Goal: Task Accomplishment & Management: Complete application form

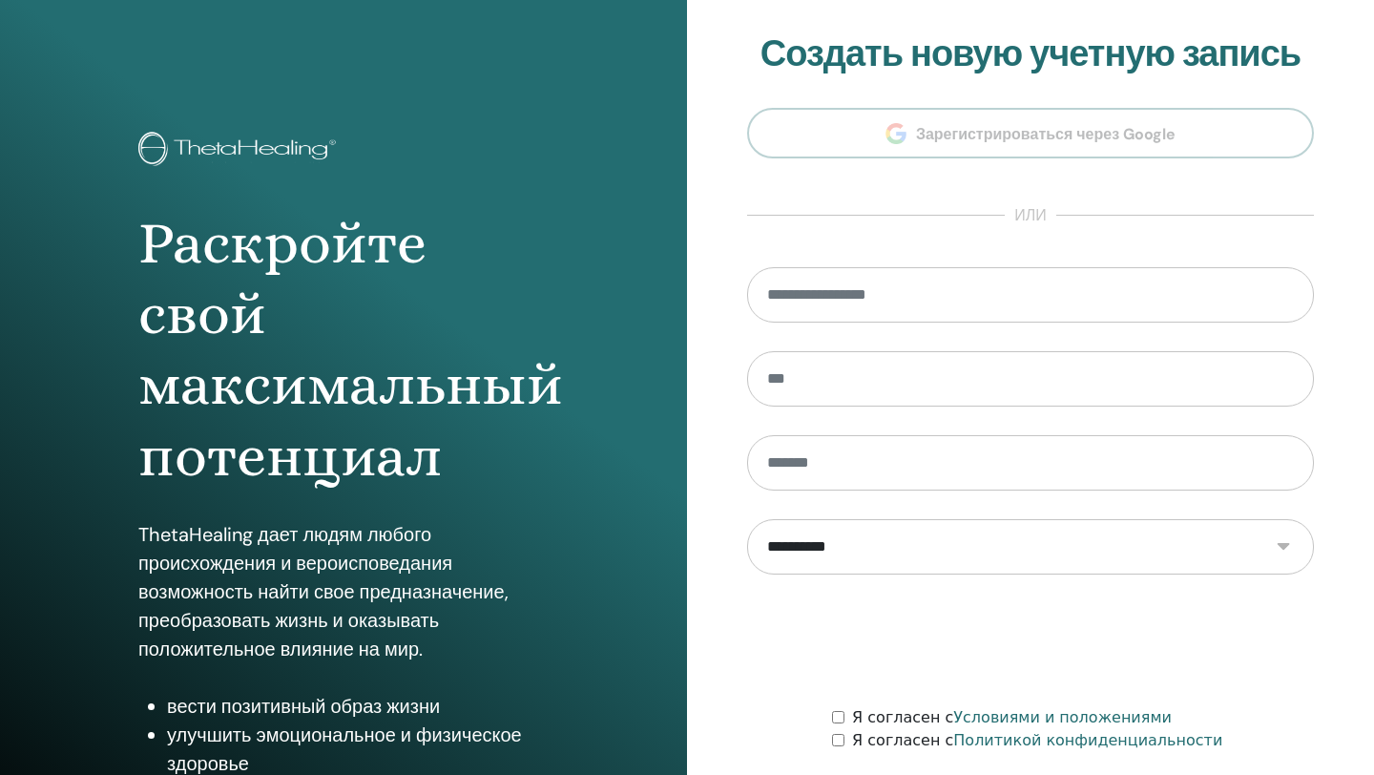
click at [1283, 543] on select "**********" at bounding box center [1030, 546] width 567 height 55
select select "***"
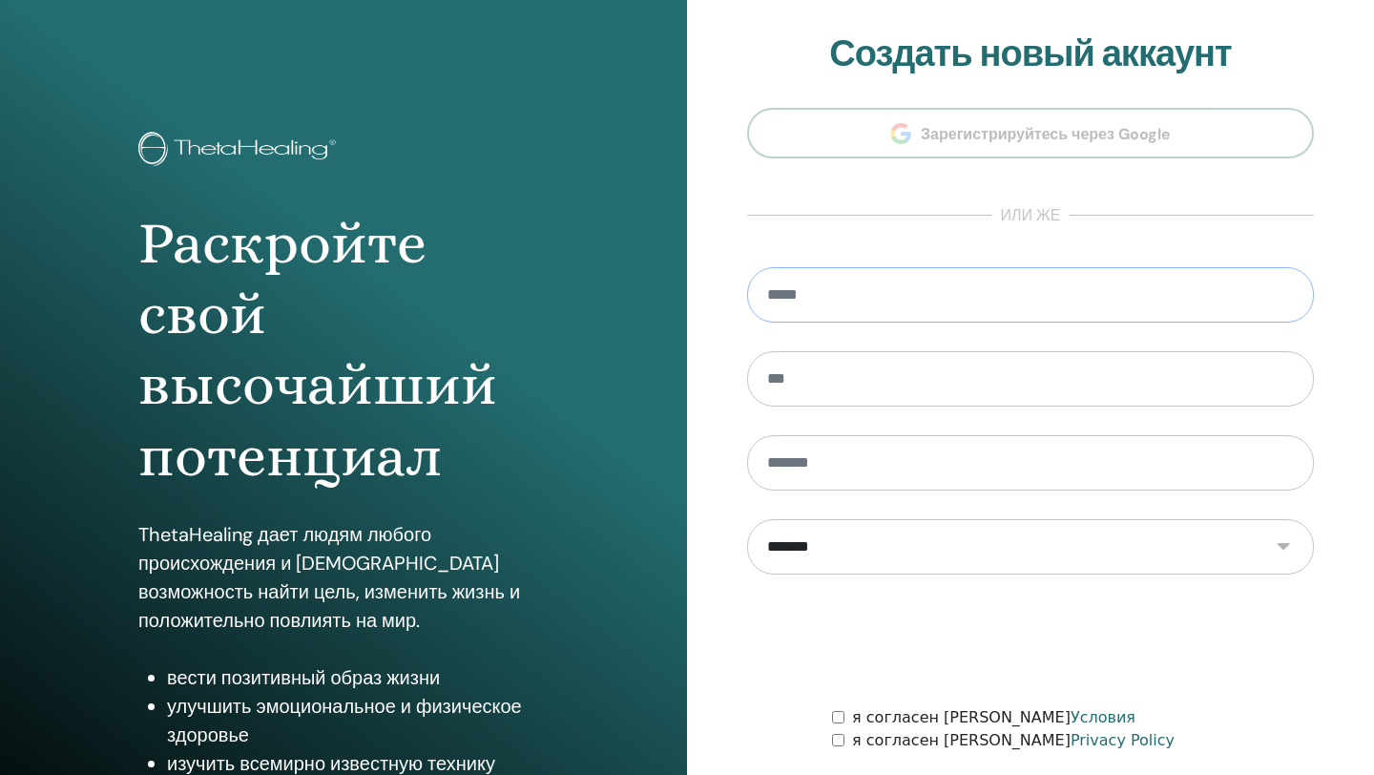
click at [821, 311] on input "email" at bounding box center [1030, 294] width 567 height 55
type input "**********"
click at [845, 377] on input "text" at bounding box center [1030, 378] width 567 height 55
type input "******"
type input "*********"
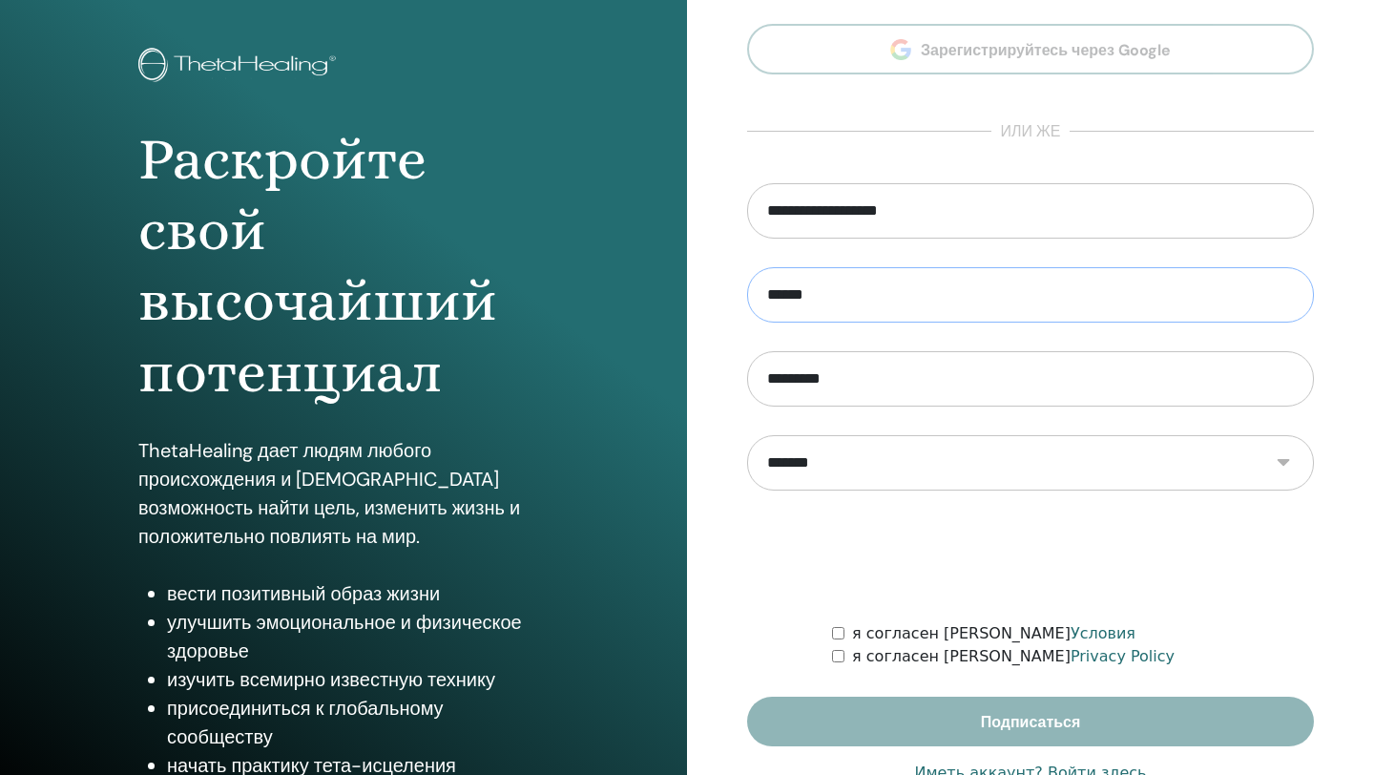
scroll to position [141, 0]
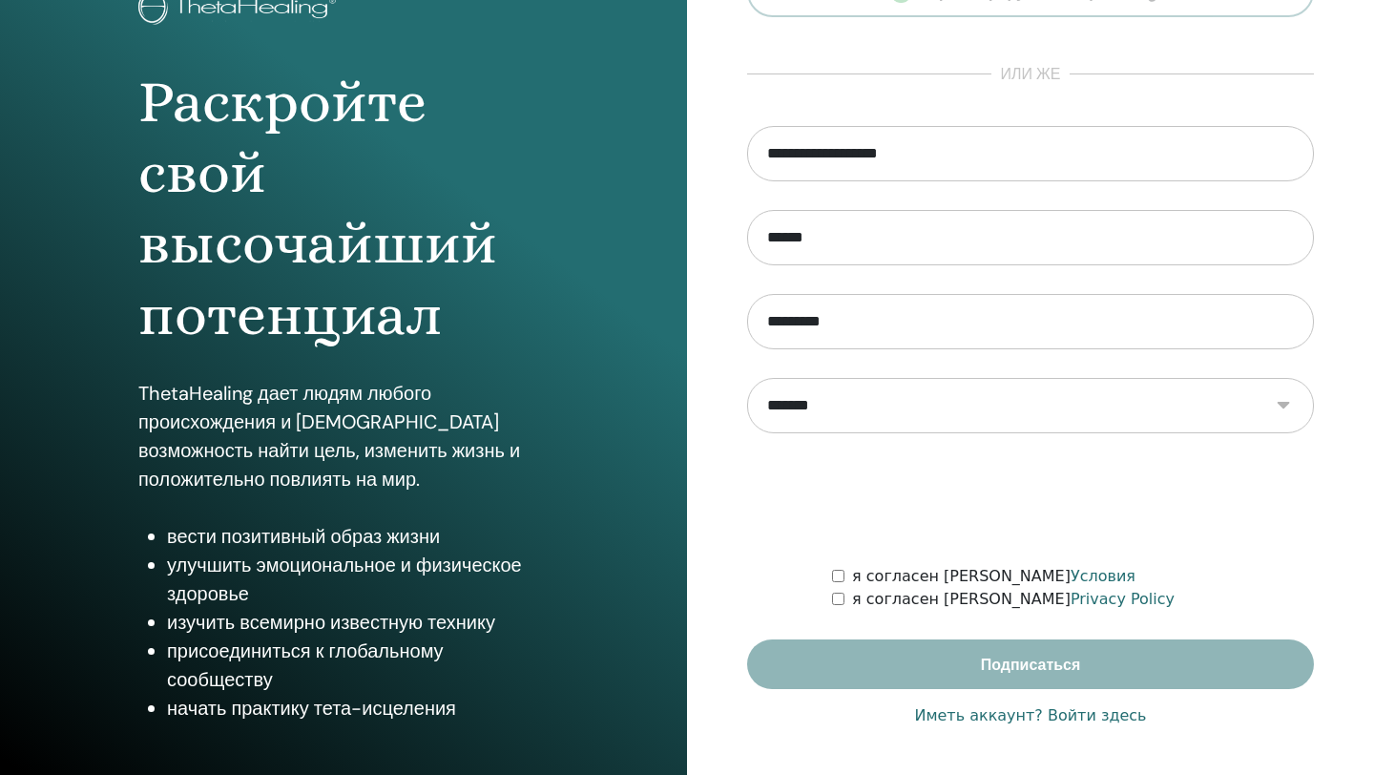
click at [1097, 720] on link "Иметь аккаунт? Войти здесь" at bounding box center [1030, 715] width 232 height 23
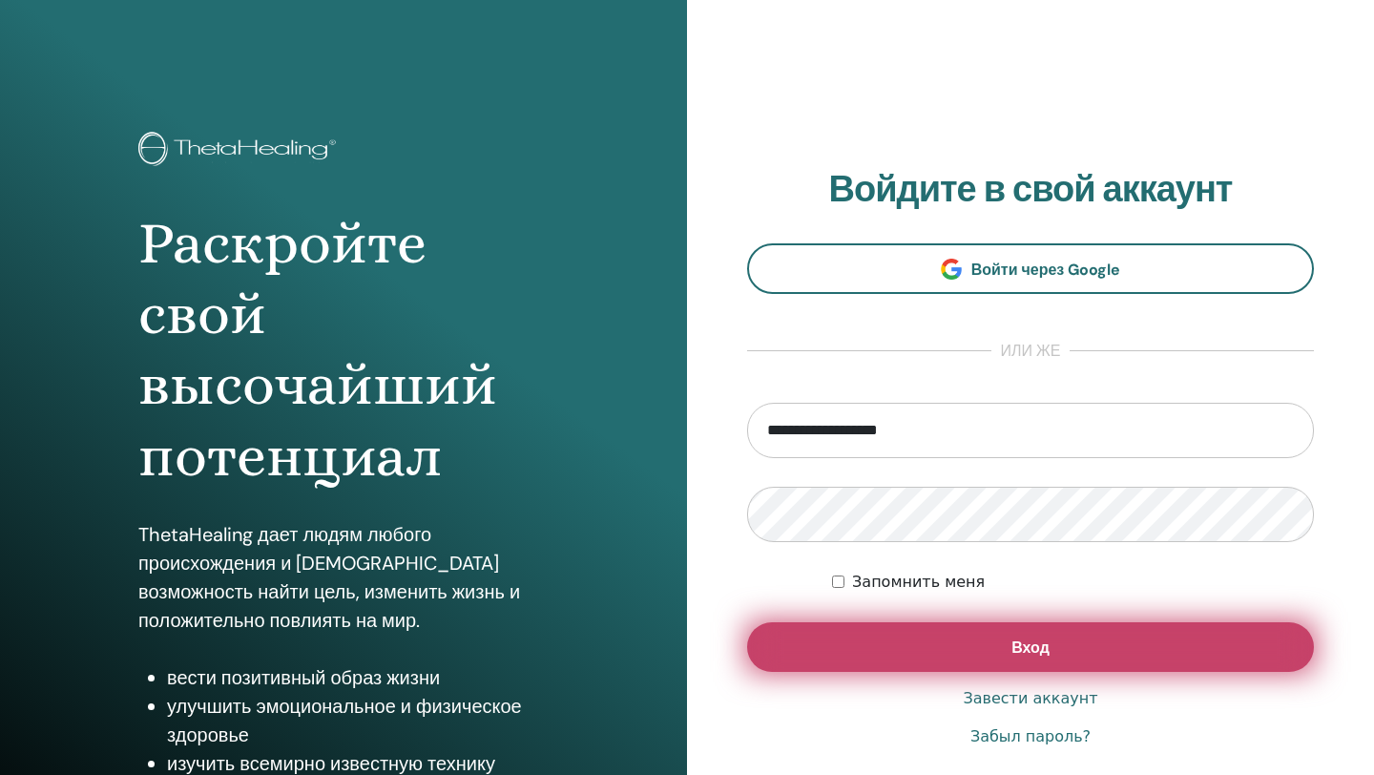
click at [1033, 653] on span "Вход" at bounding box center [1031, 648] width 38 height 20
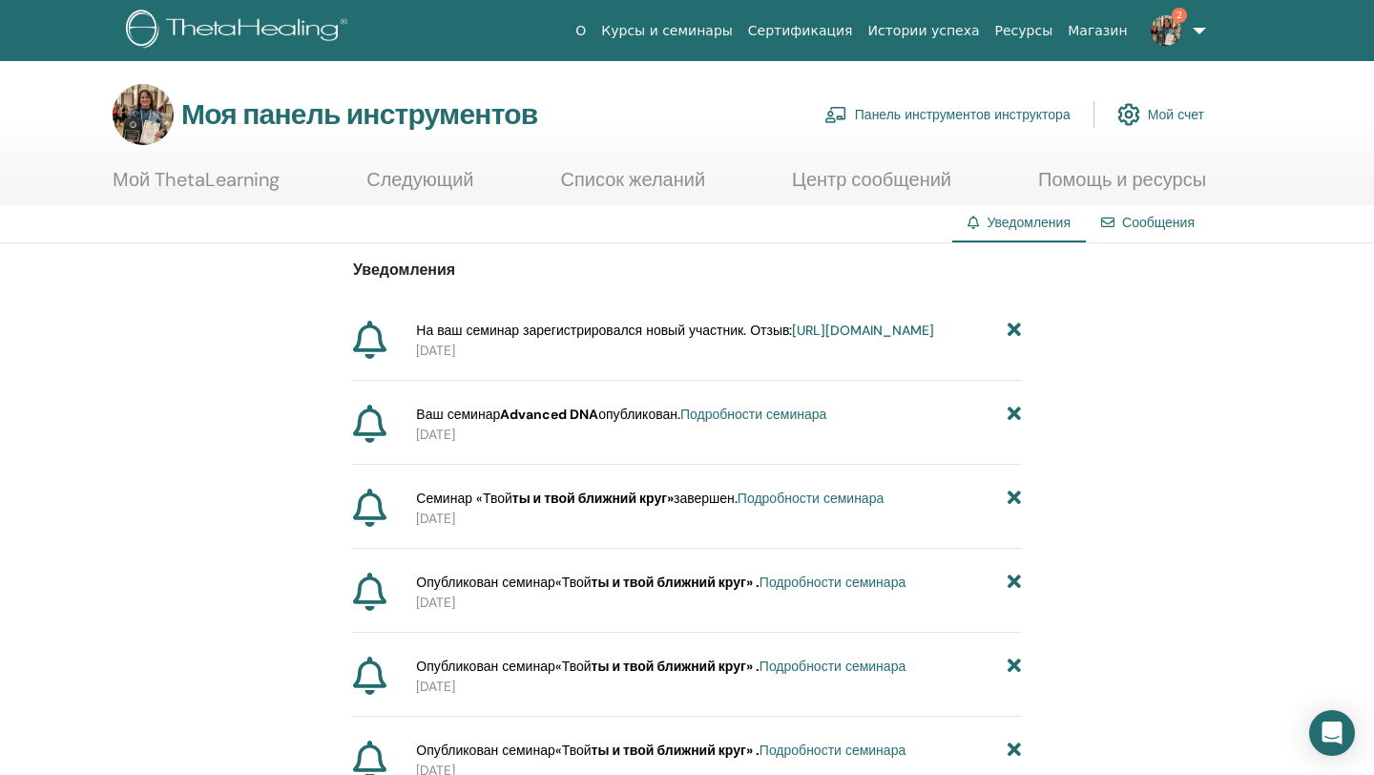
click at [792, 339] on font "https://member.thetahealing.com/instructor/seminar/378323/attendees" at bounding box center [863, 330] width 142 height 17
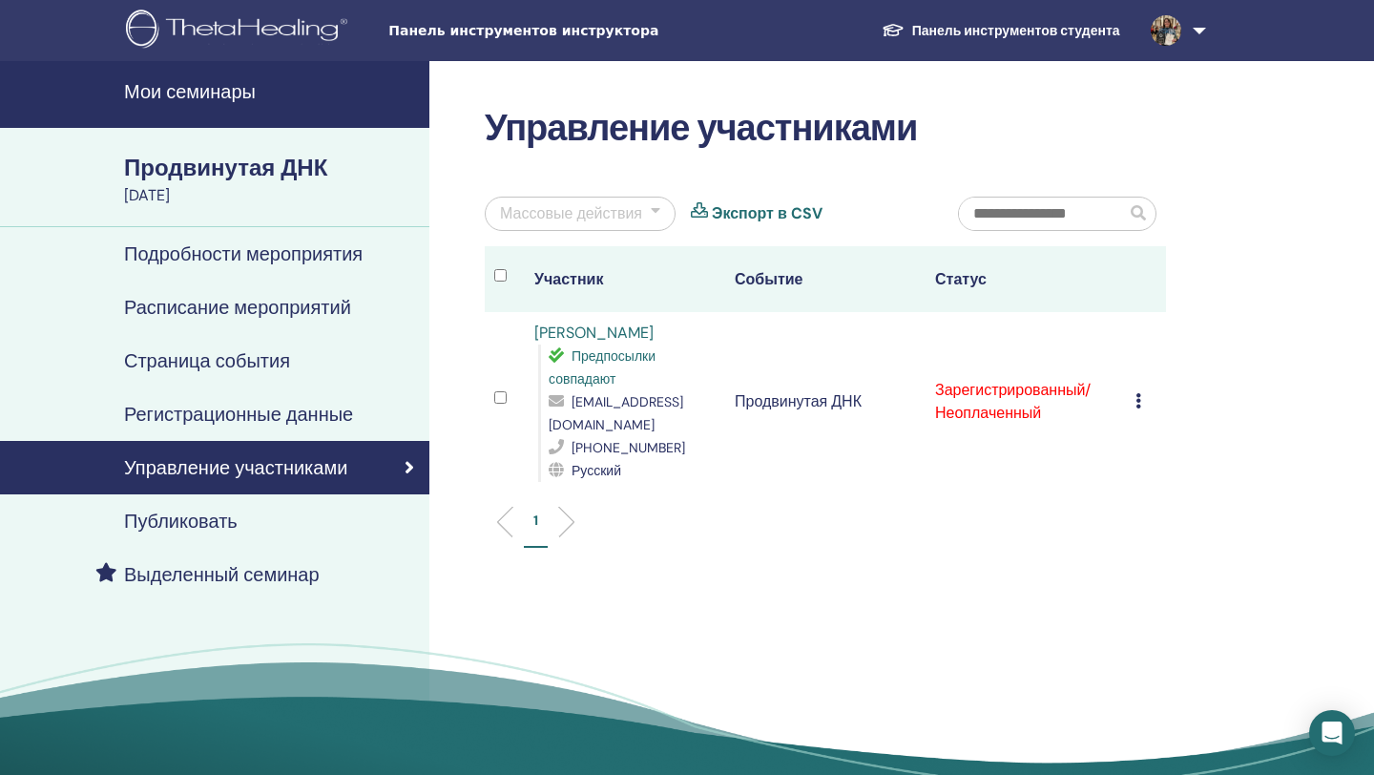
click at [1137, 393] on icon at bounding box center [1139, 400] width 6 height 15
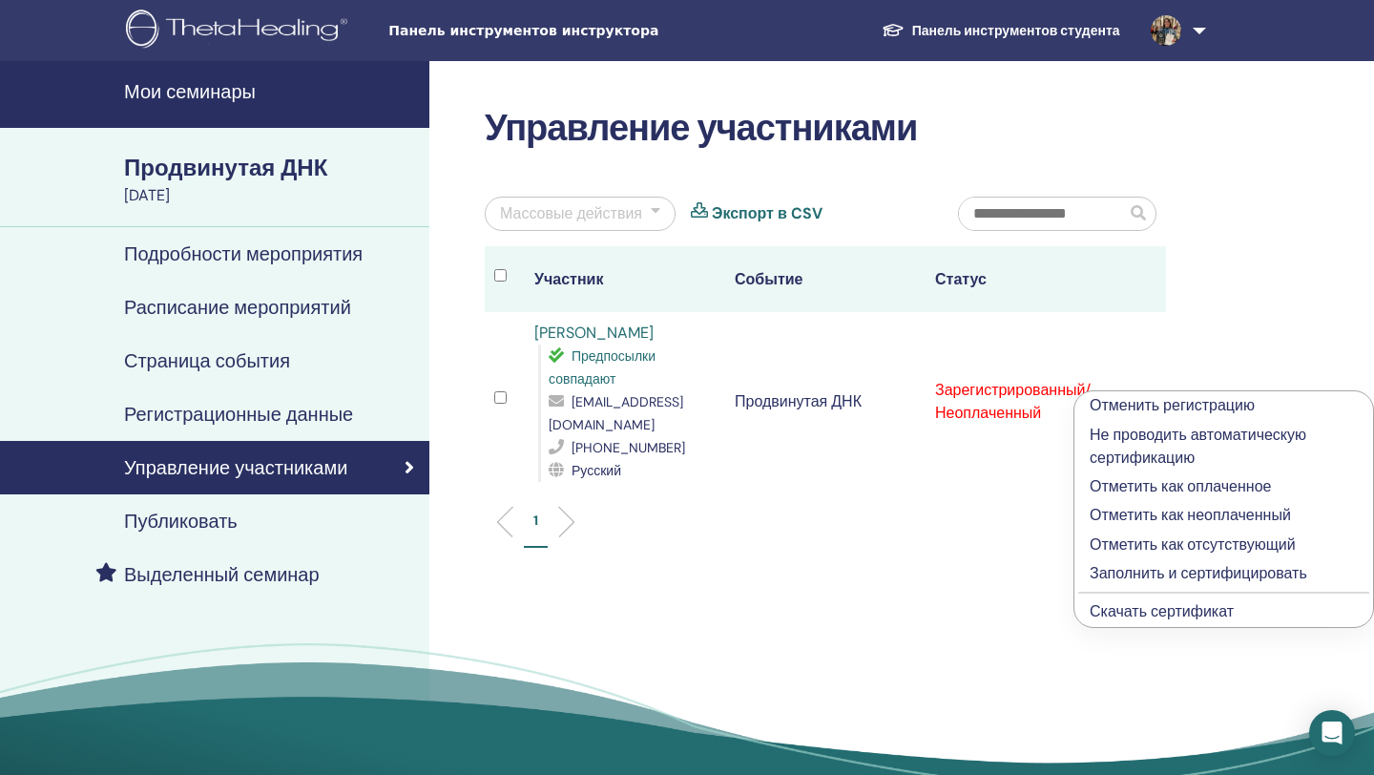
click at [1143, 489] on font "Отметить как оплаченное" at bounding box center [1180, 486] width 181 height 20
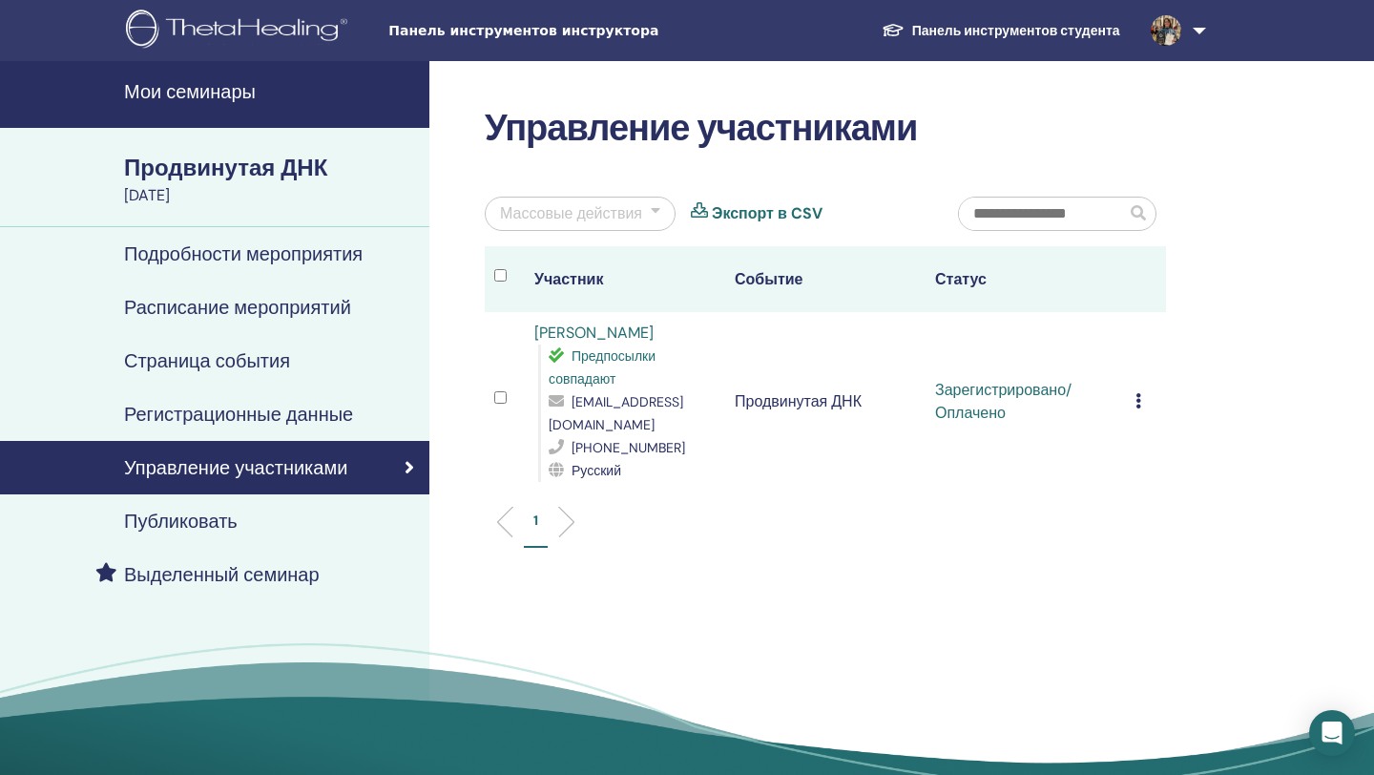
click at [399, 172] on div "Продвинутая ДНК" at bounding box center [271, 168] width 294 height 32
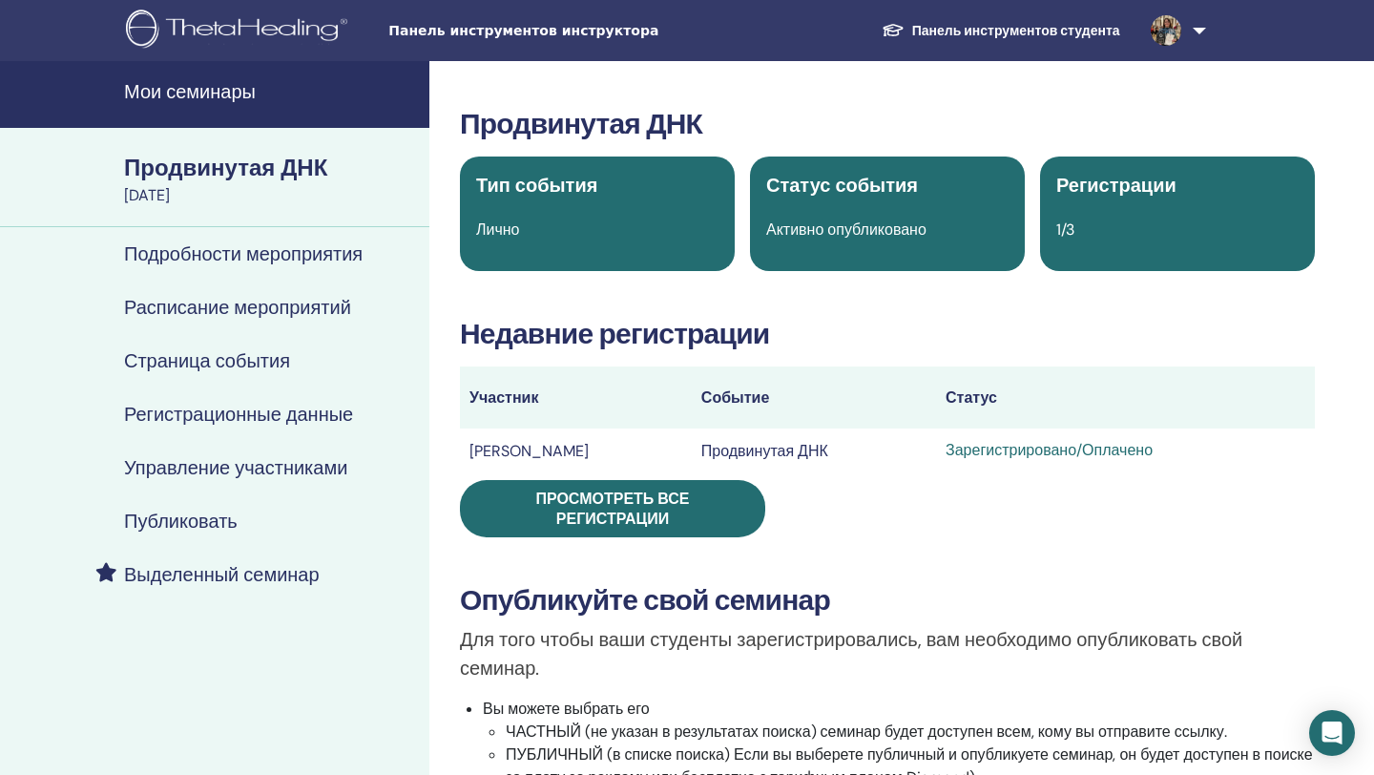
click at [215, 88] on font "Мои семинары" at bounding box center [190, 91] width 132 height 25
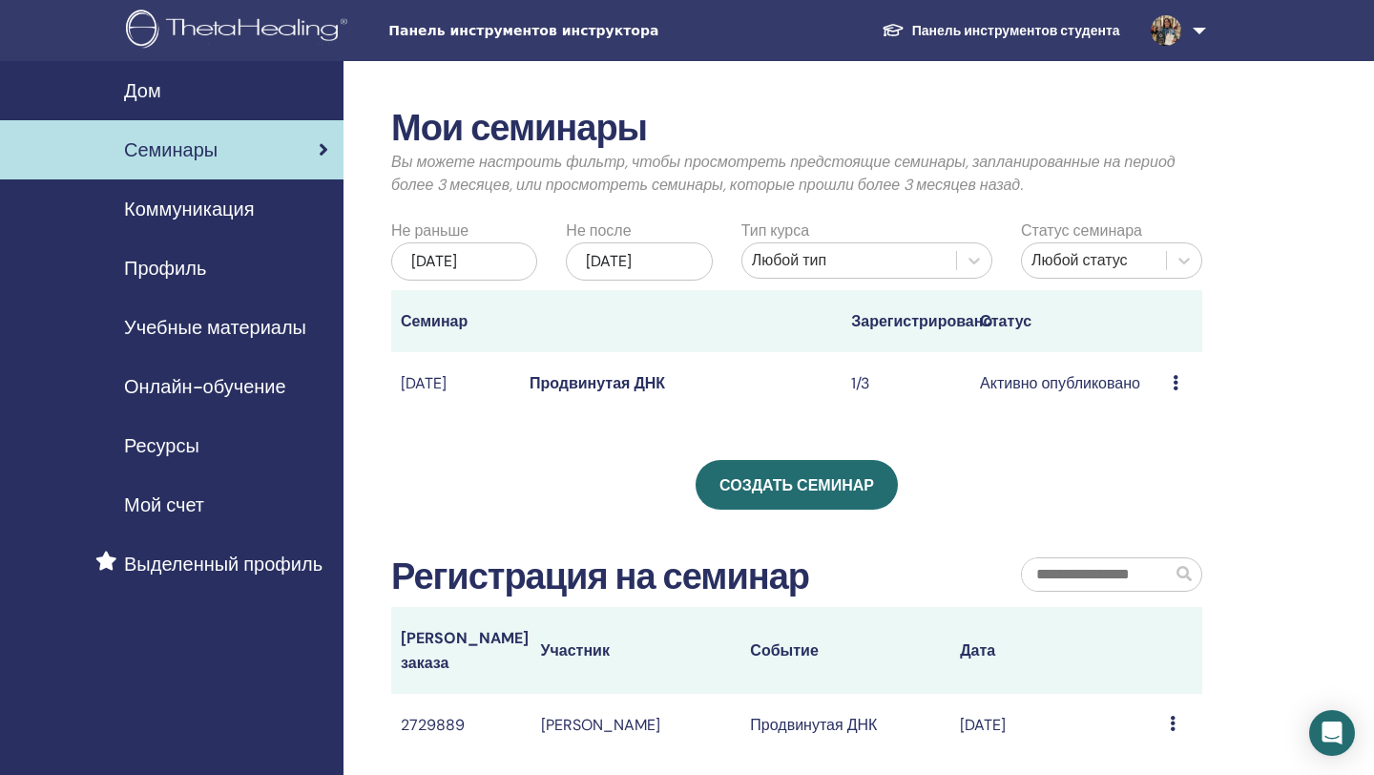
click at [174, 451] on font "Ресурсы" at bounding box center [161, 445] width 75 height 25
click at [256, 332] on font "Учебные материалы" at bounding box center [215, 327] width 182 height 25
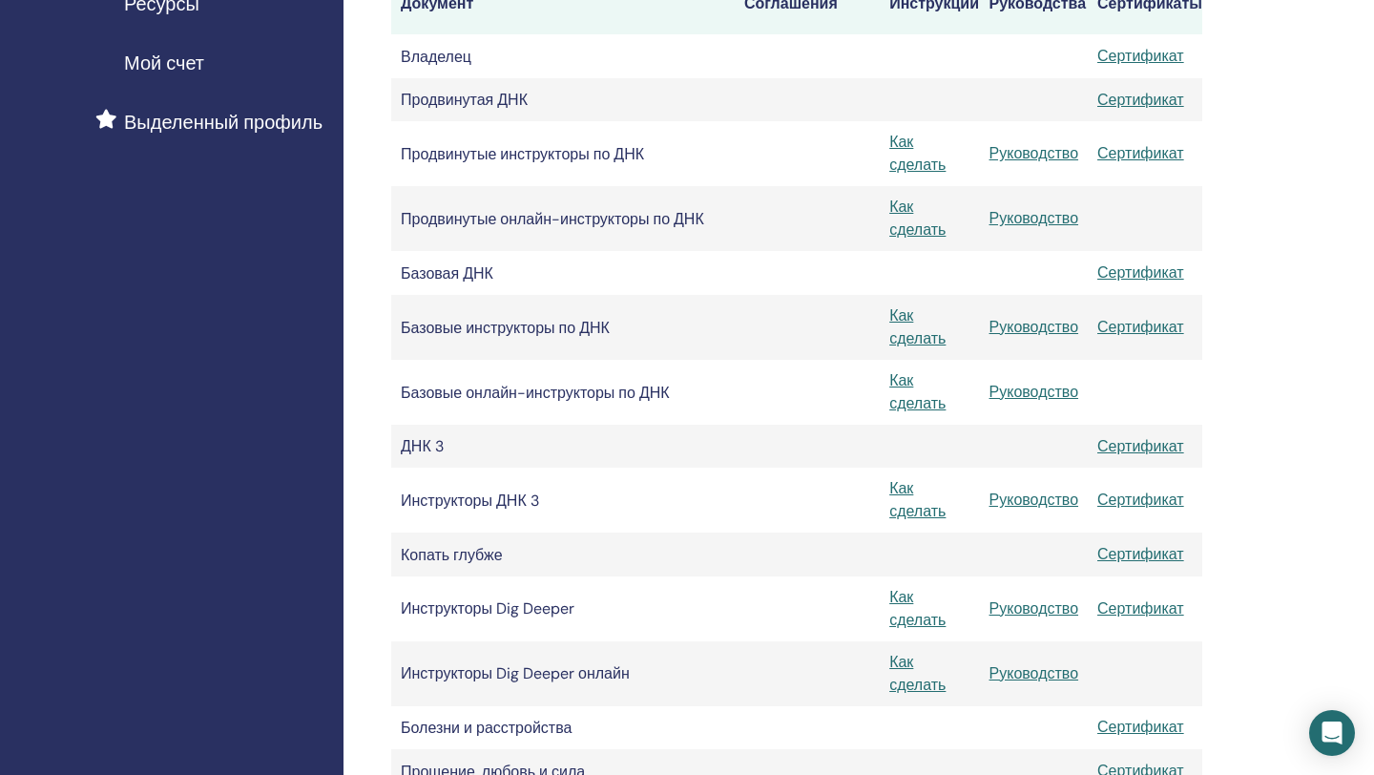
scroll to position [470, 0]
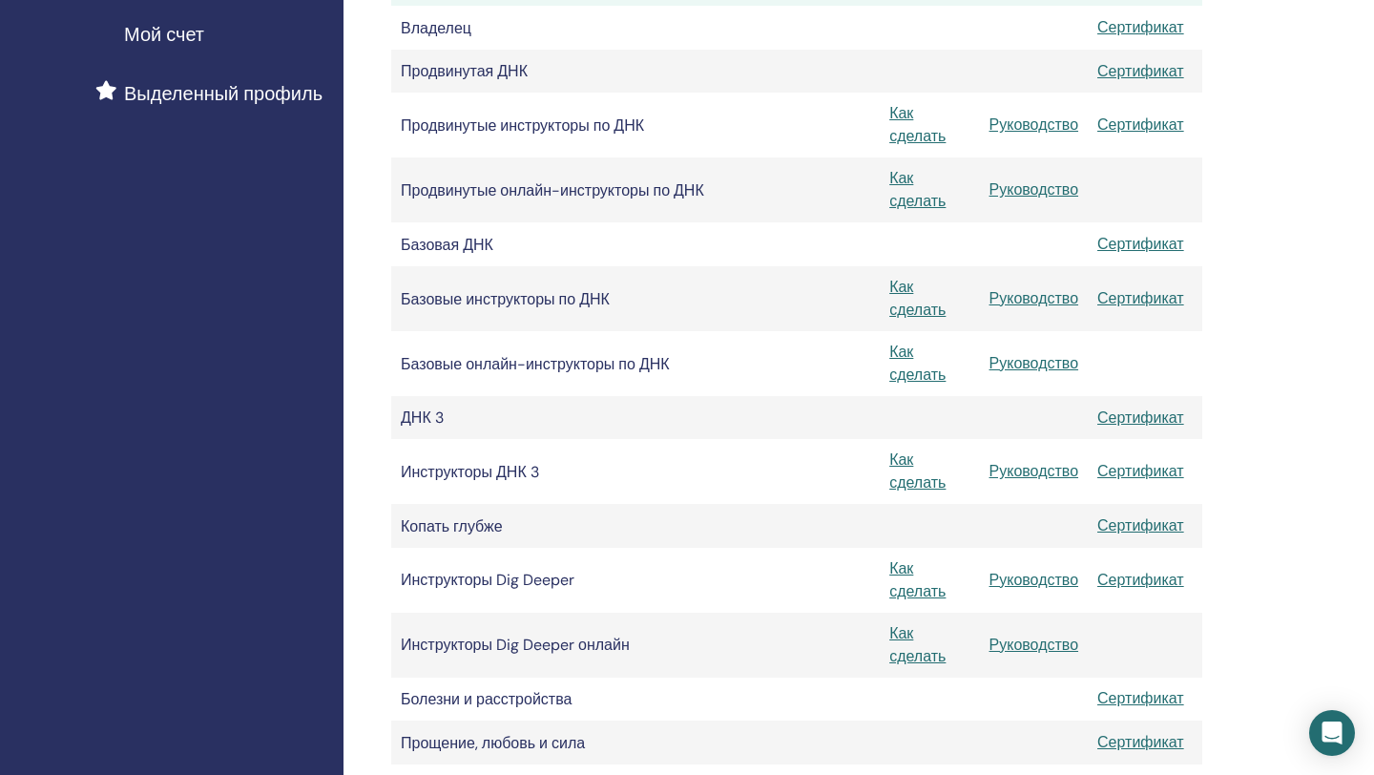
click at [613, 526] on td "Копать глубже" at bounding box center [563, 525] width 344 height 43
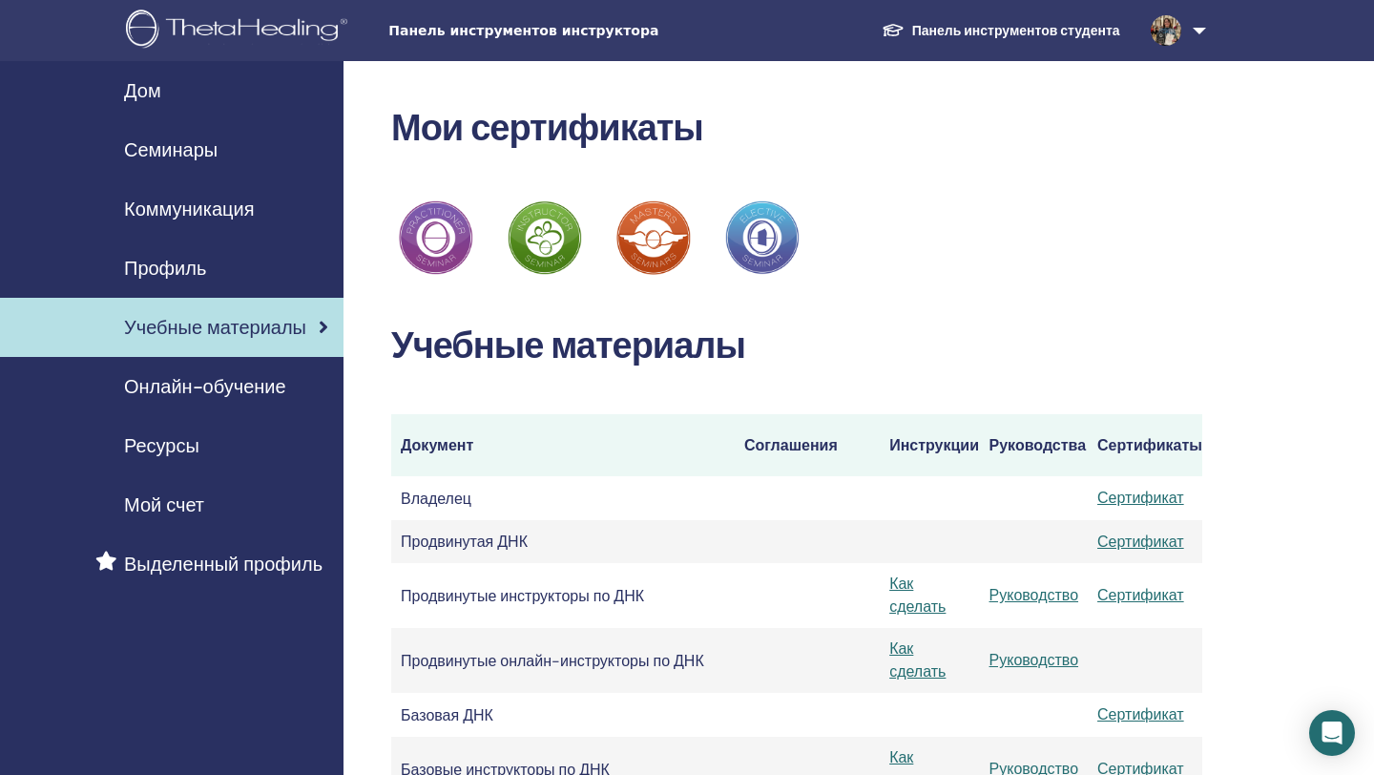
scroll to position [4, 0]
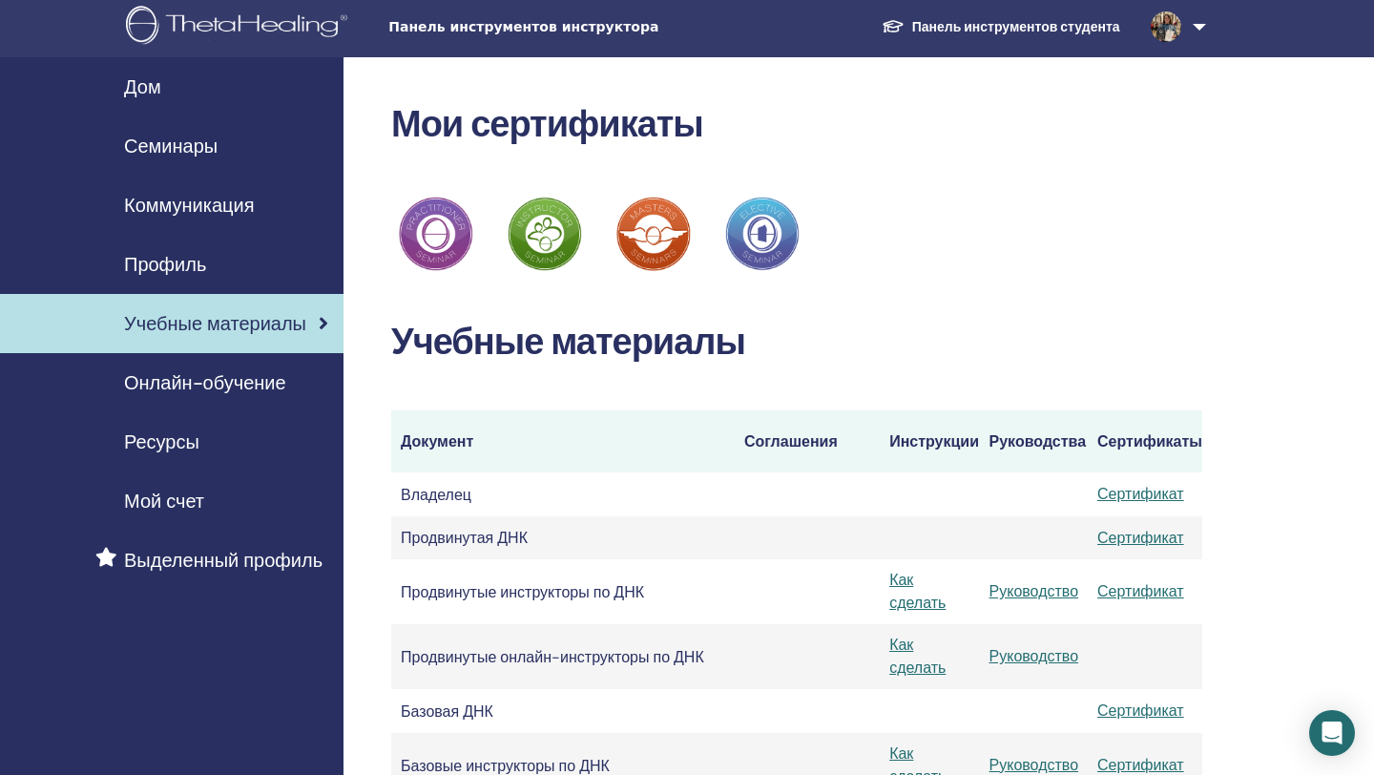
click at [322, 320] on icon at bounding box center [324, 323] width 10 height 19
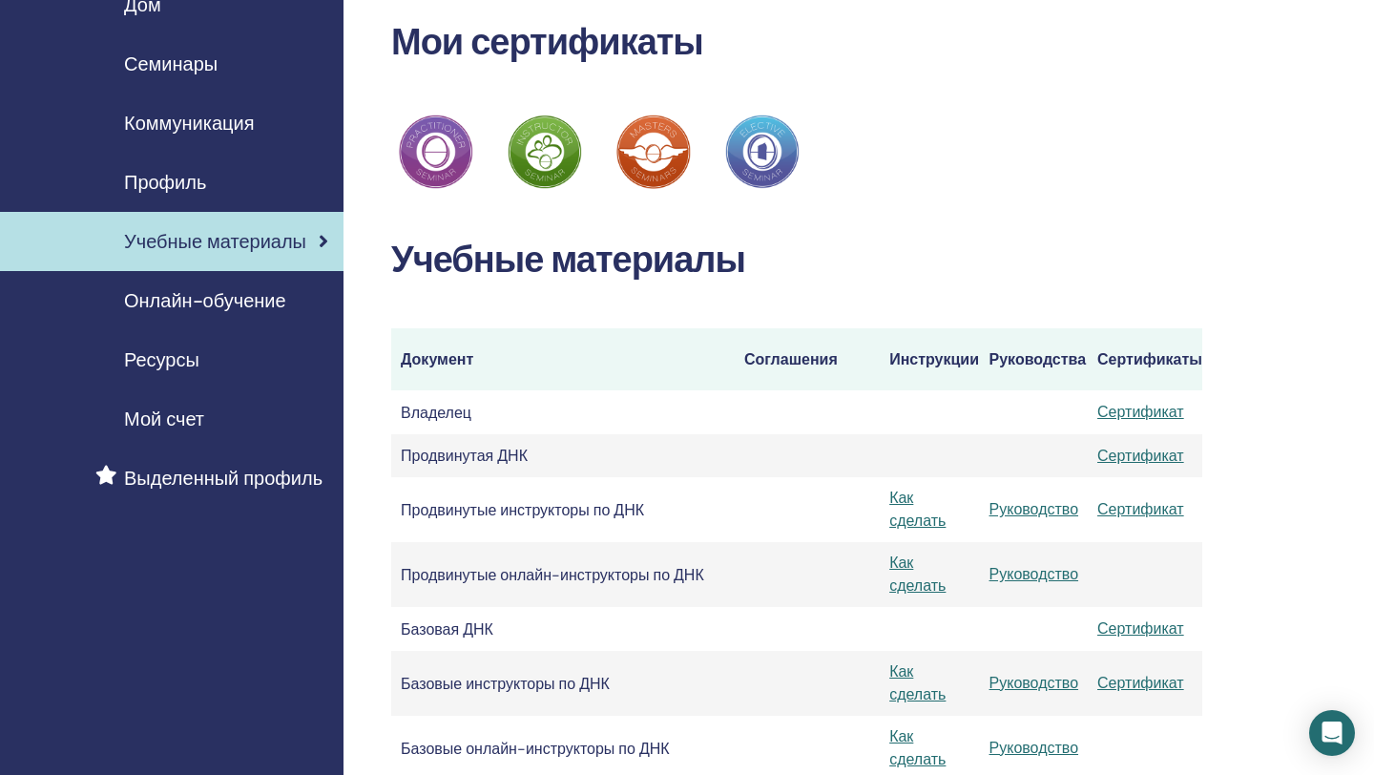
scroll to position [230, 0]
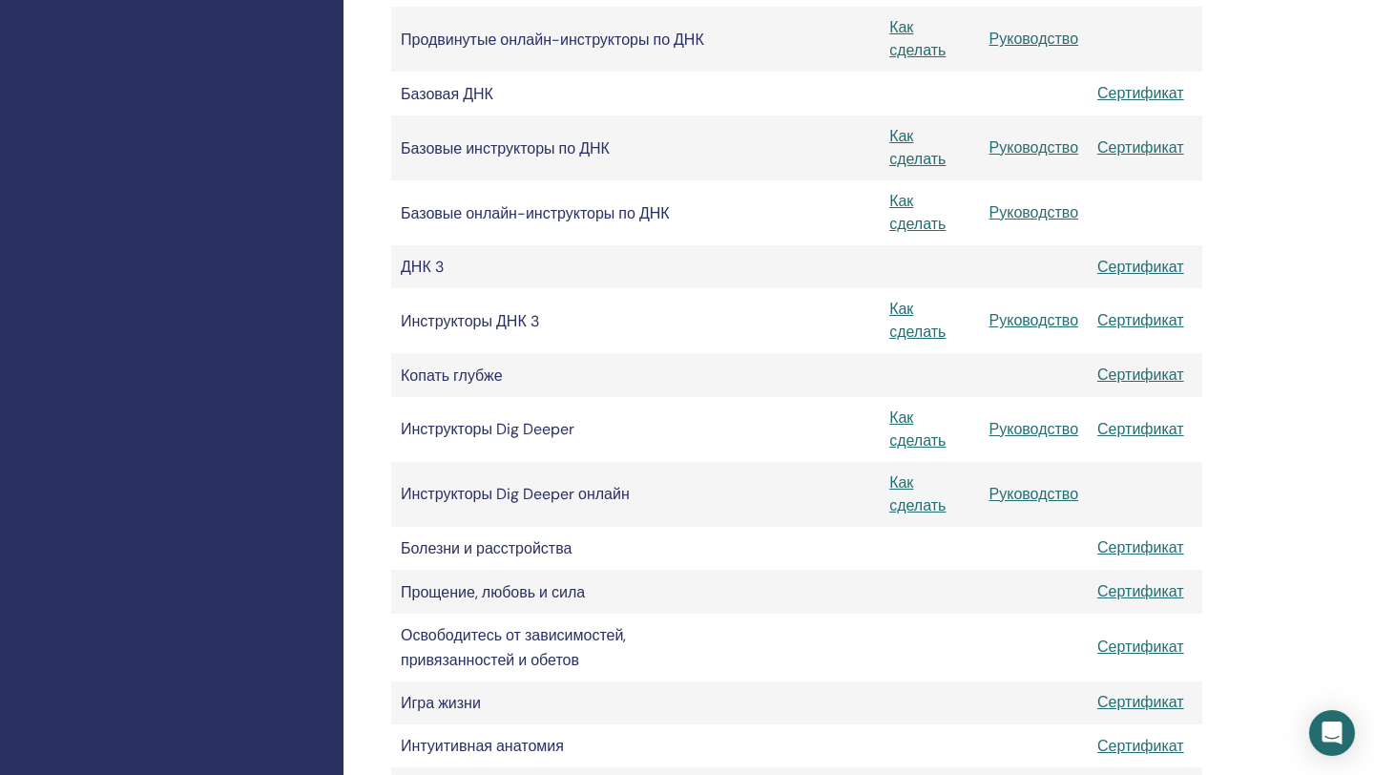
scroll to position [630, 0]
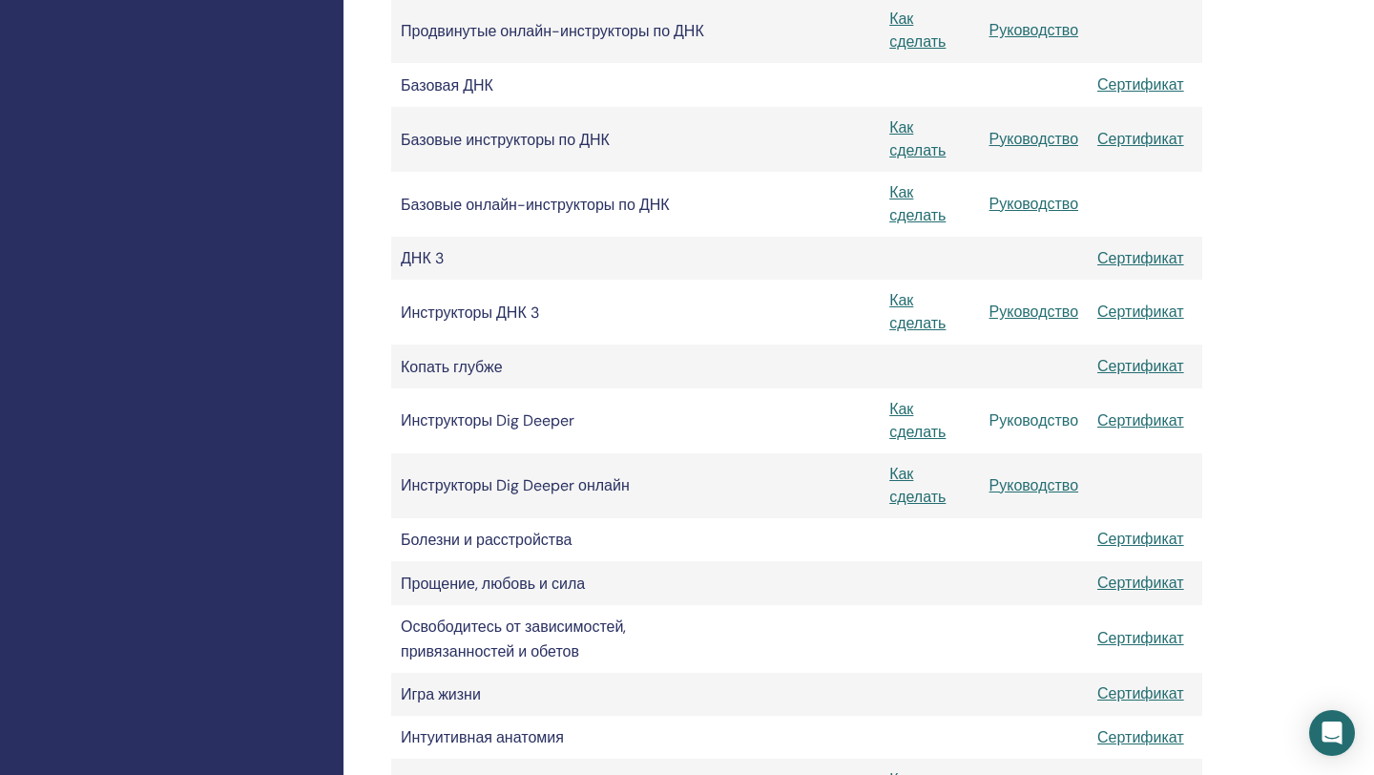
click at [1044, 426] on font "Руководство" at bounding box center [1035, 420] width 90 height 20
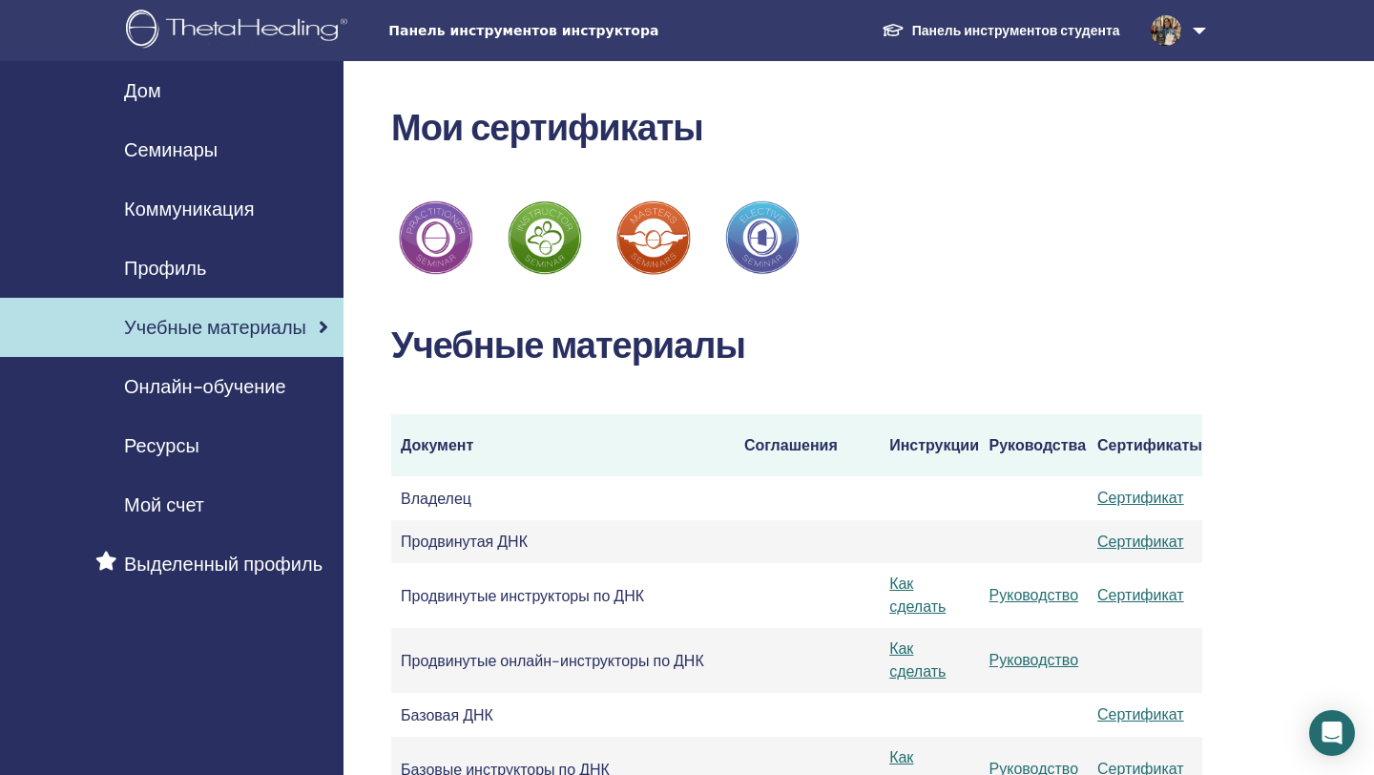
click at [186, 152] on font "Семинары" at bounding box center [171, 149] width 94 height 25
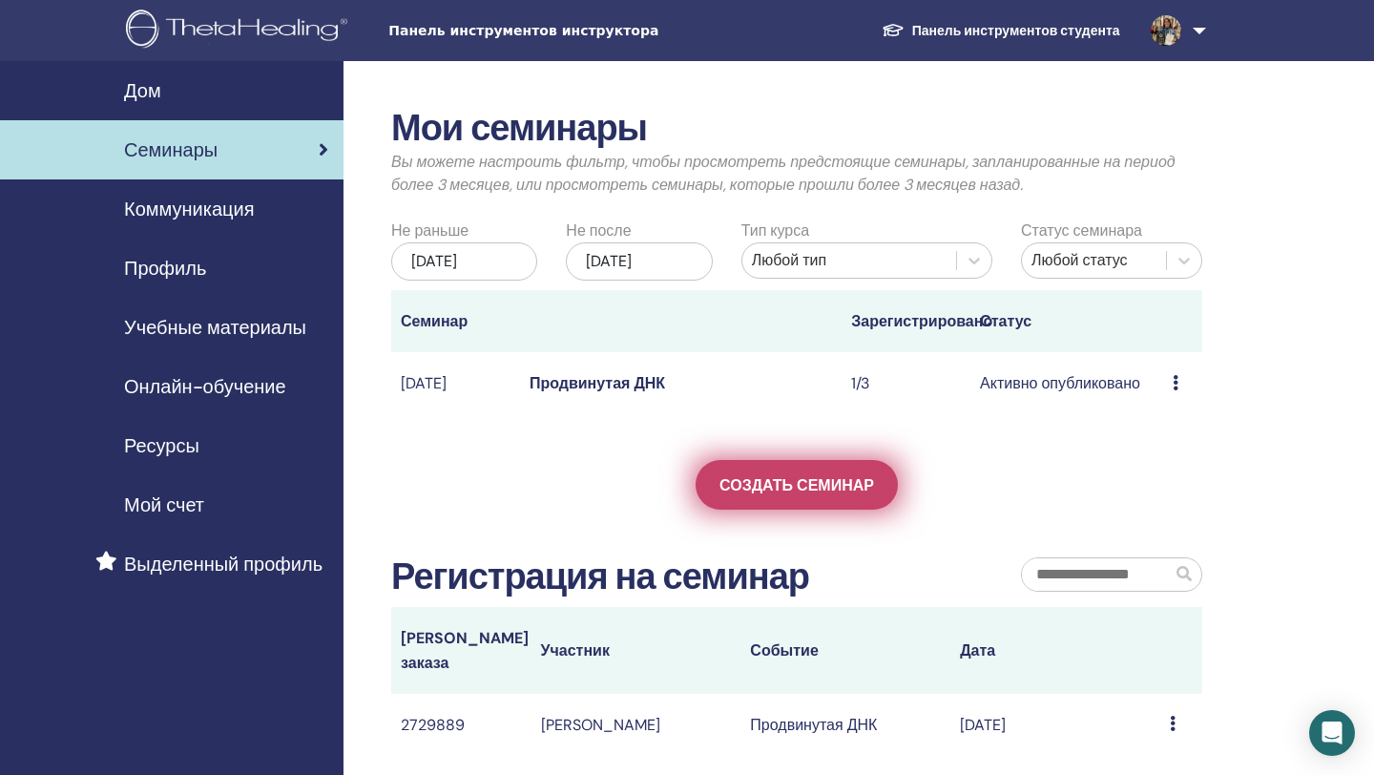
click at [779, 495] on font "Создать семинар" at bounding box center [797, 485] width 155 height 20
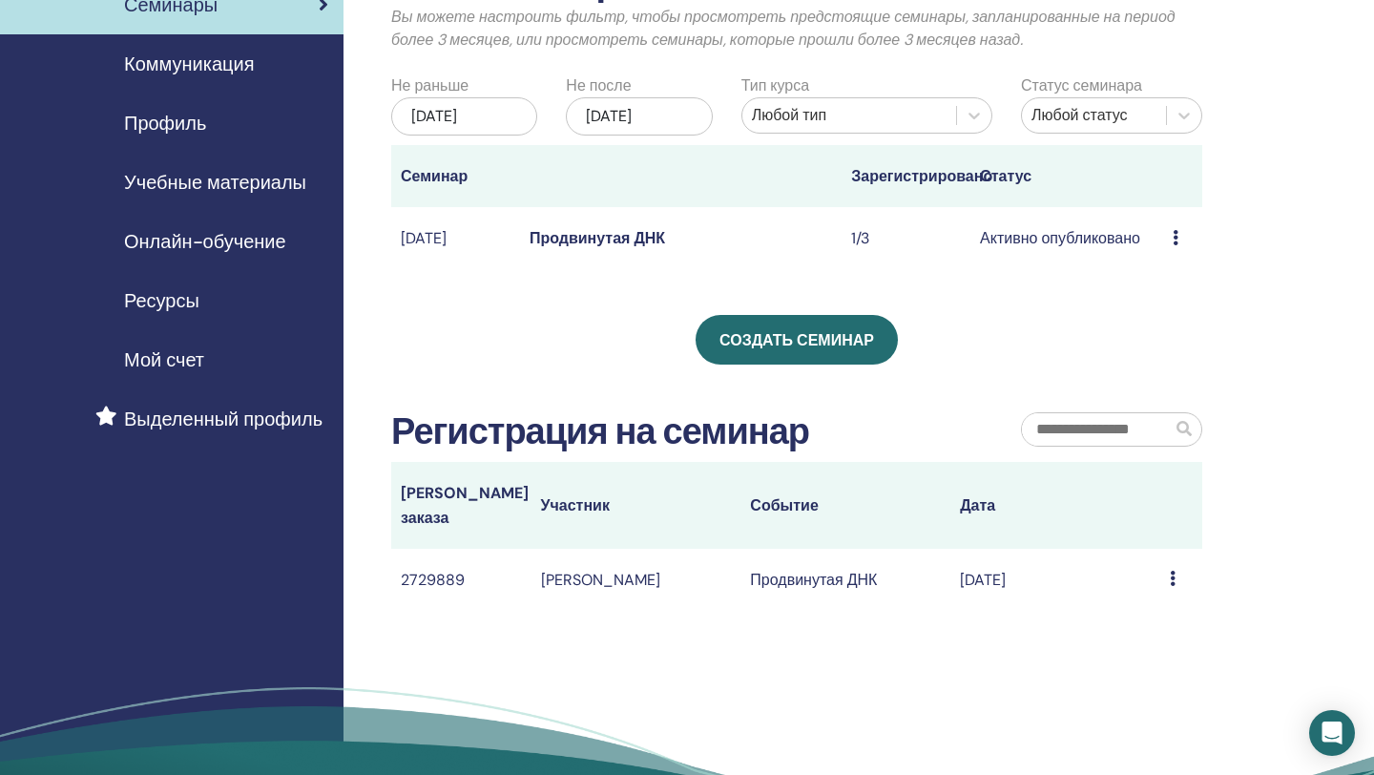
scroll to position [147, 0]
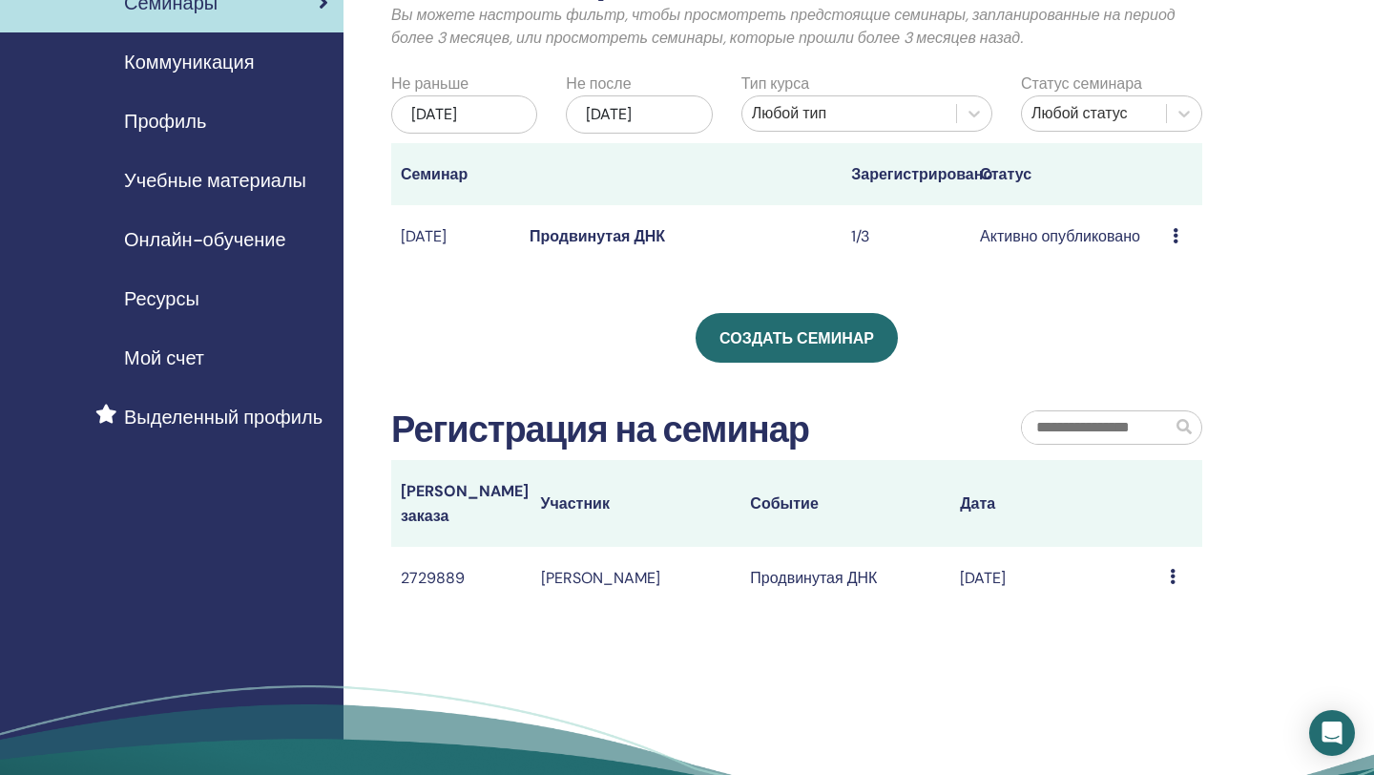
click at [582, 246] on font "Продвинутая ДНК" at bounding box center [598, 236] width 136 height 20
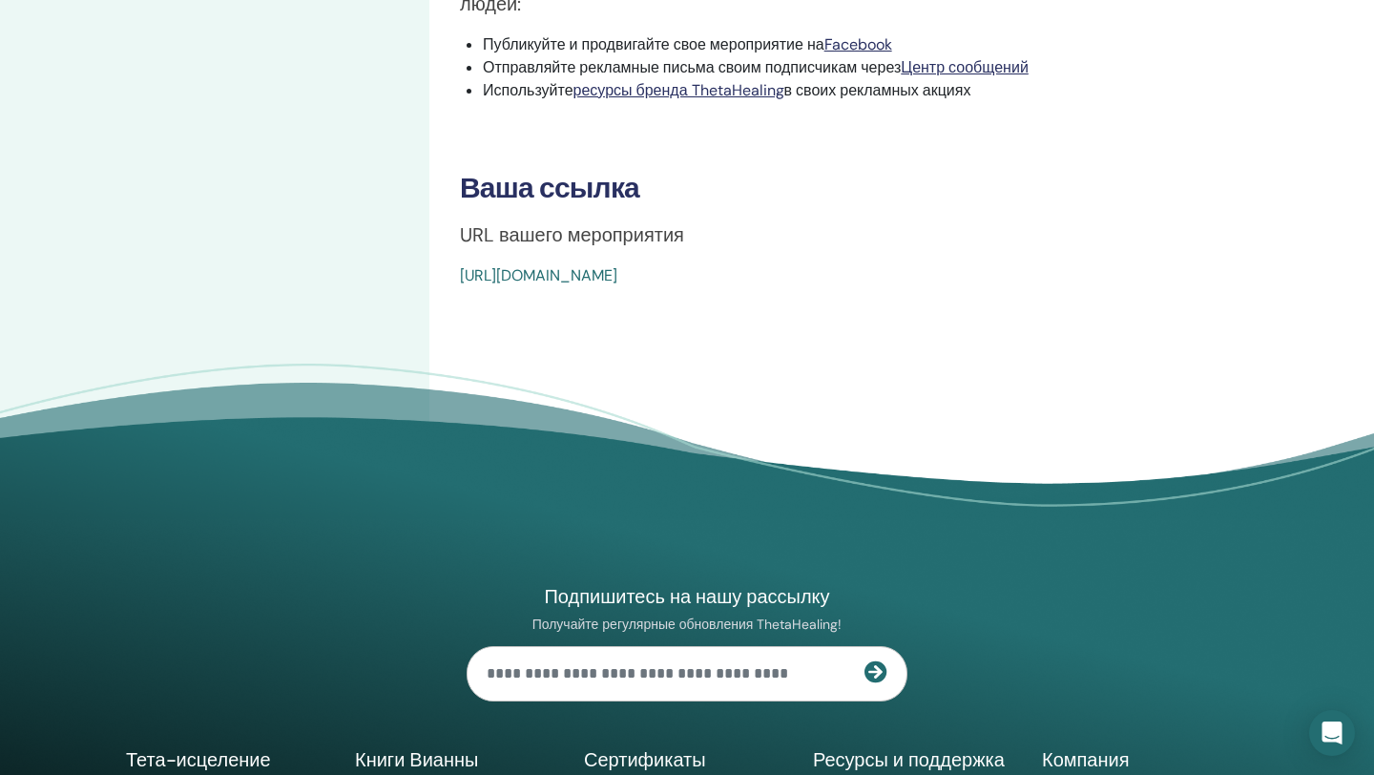
scroll to position [1043, 0]
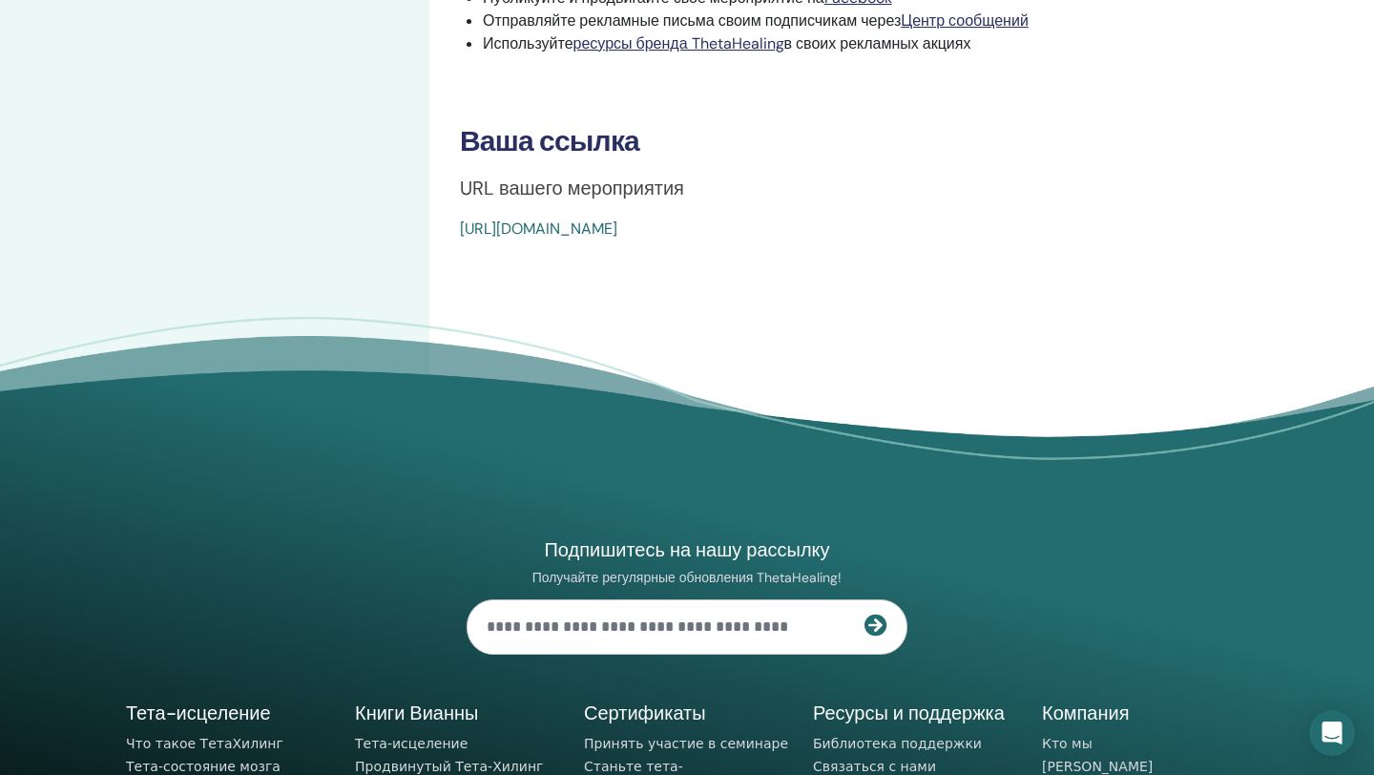
click at [617, 226] on font "[URL][DOMAIN_NAME]" at bounding box center [538, 229] width 157 height 20
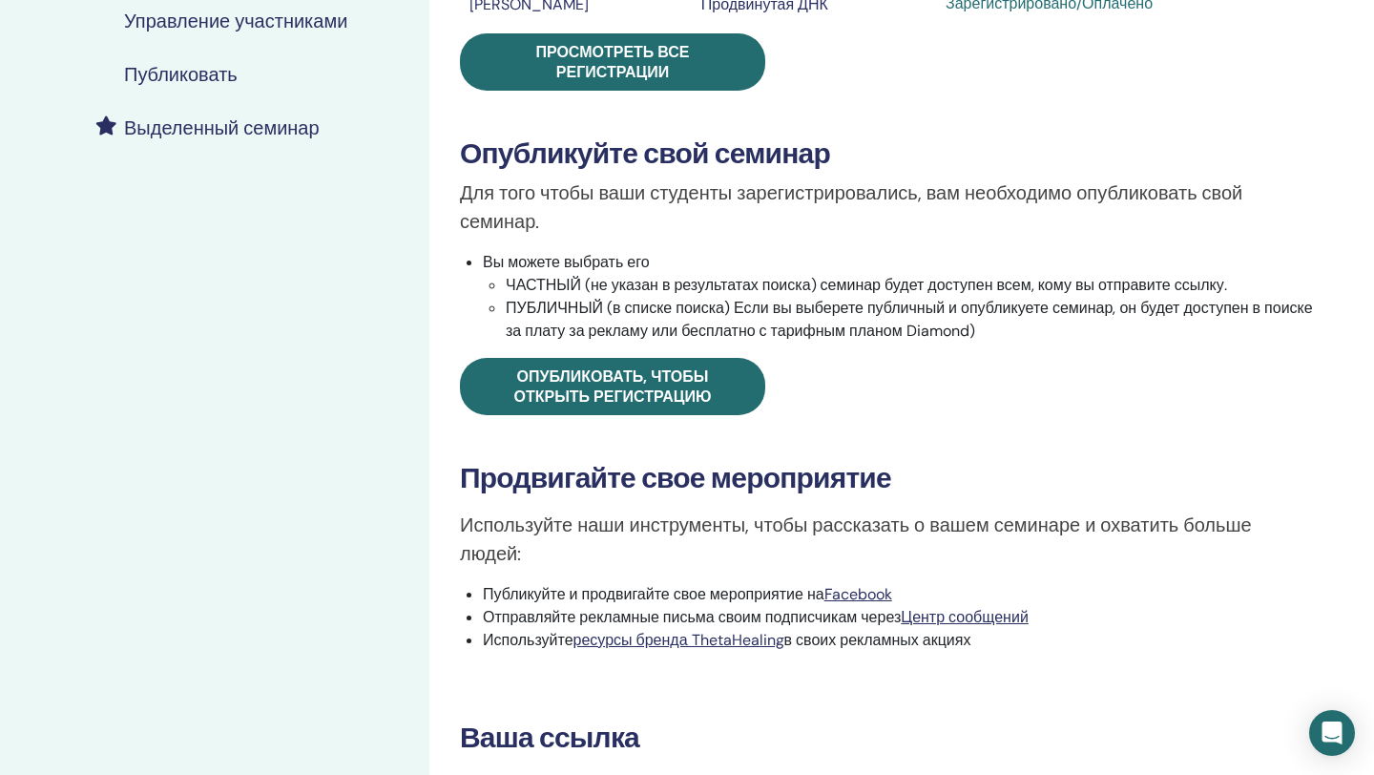
scroll to position [454, 0]
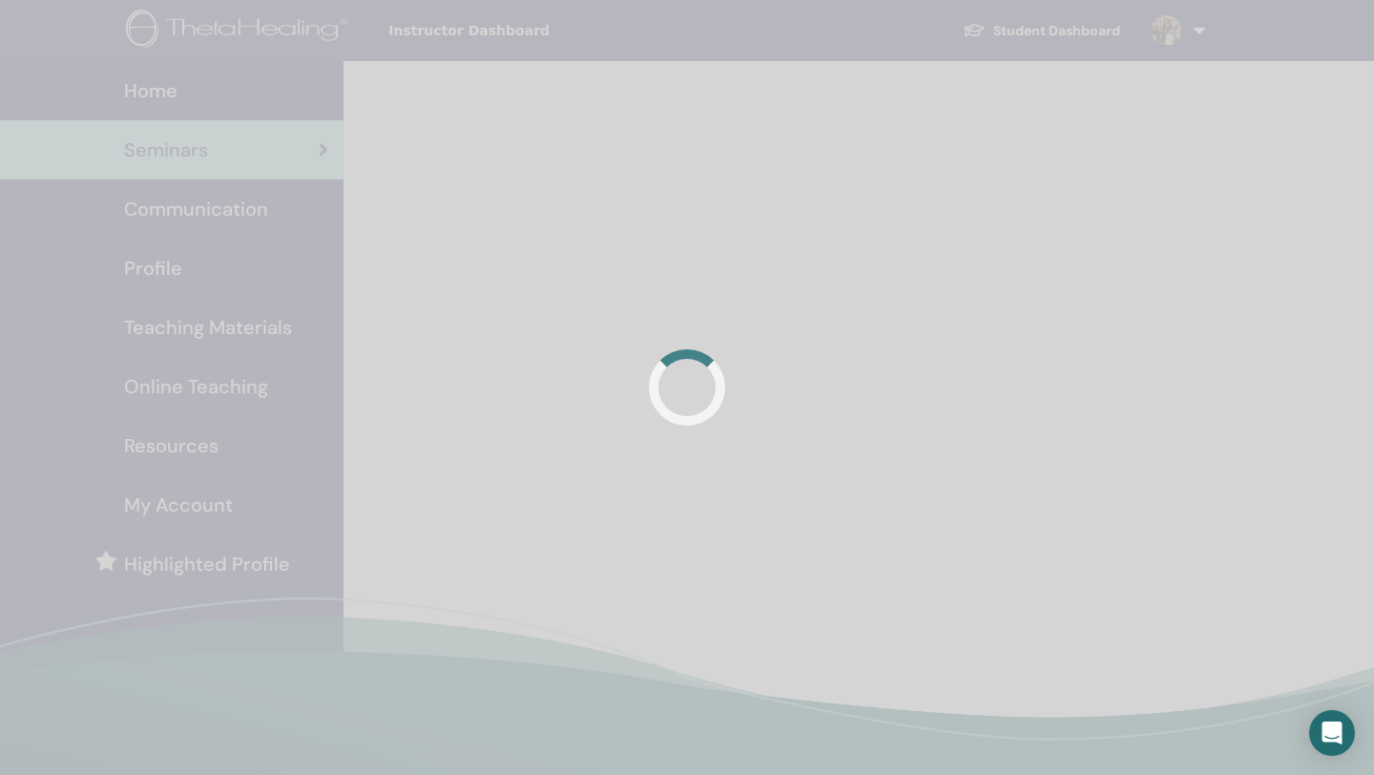
scroll to position [147, 0]
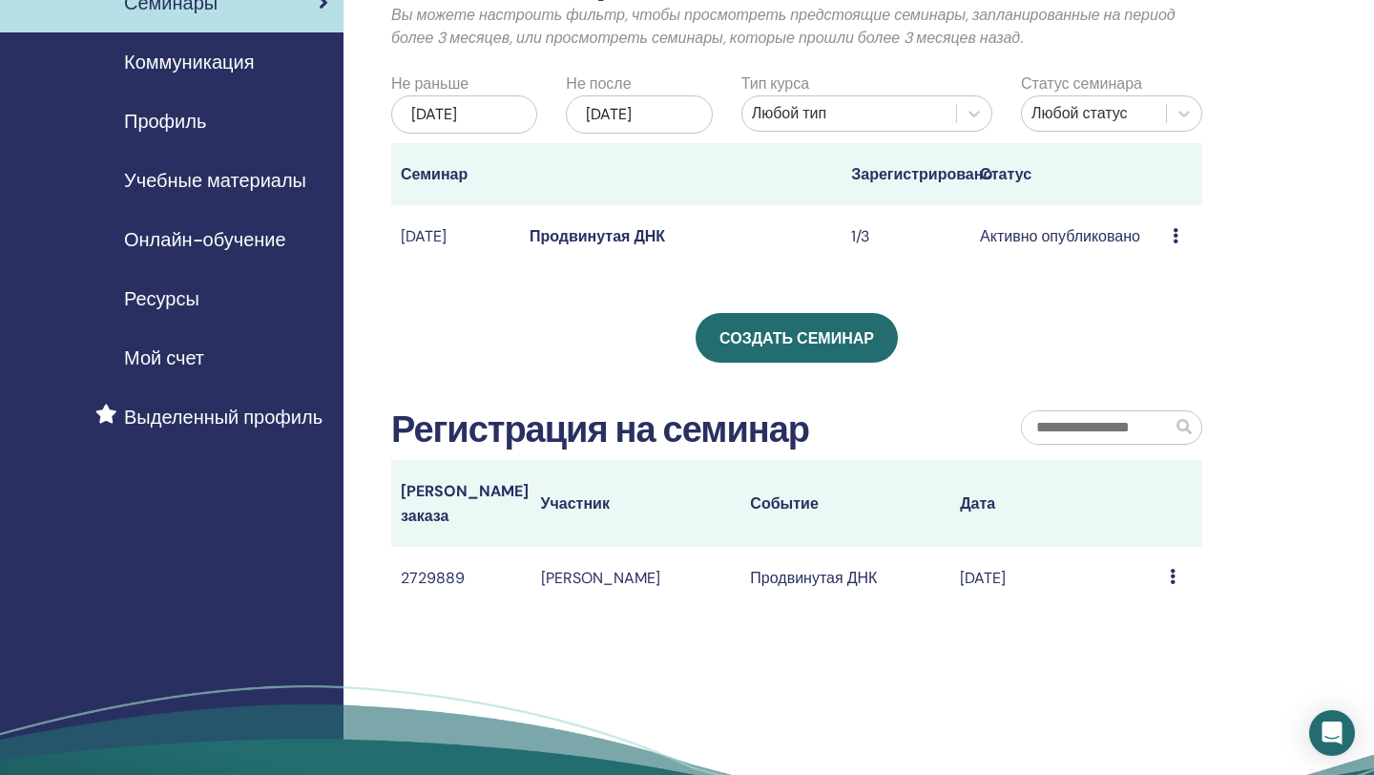
click at [596, 246] on font "Продвинутая ДНК" at bounding box center [598, 236] width 136 height 20
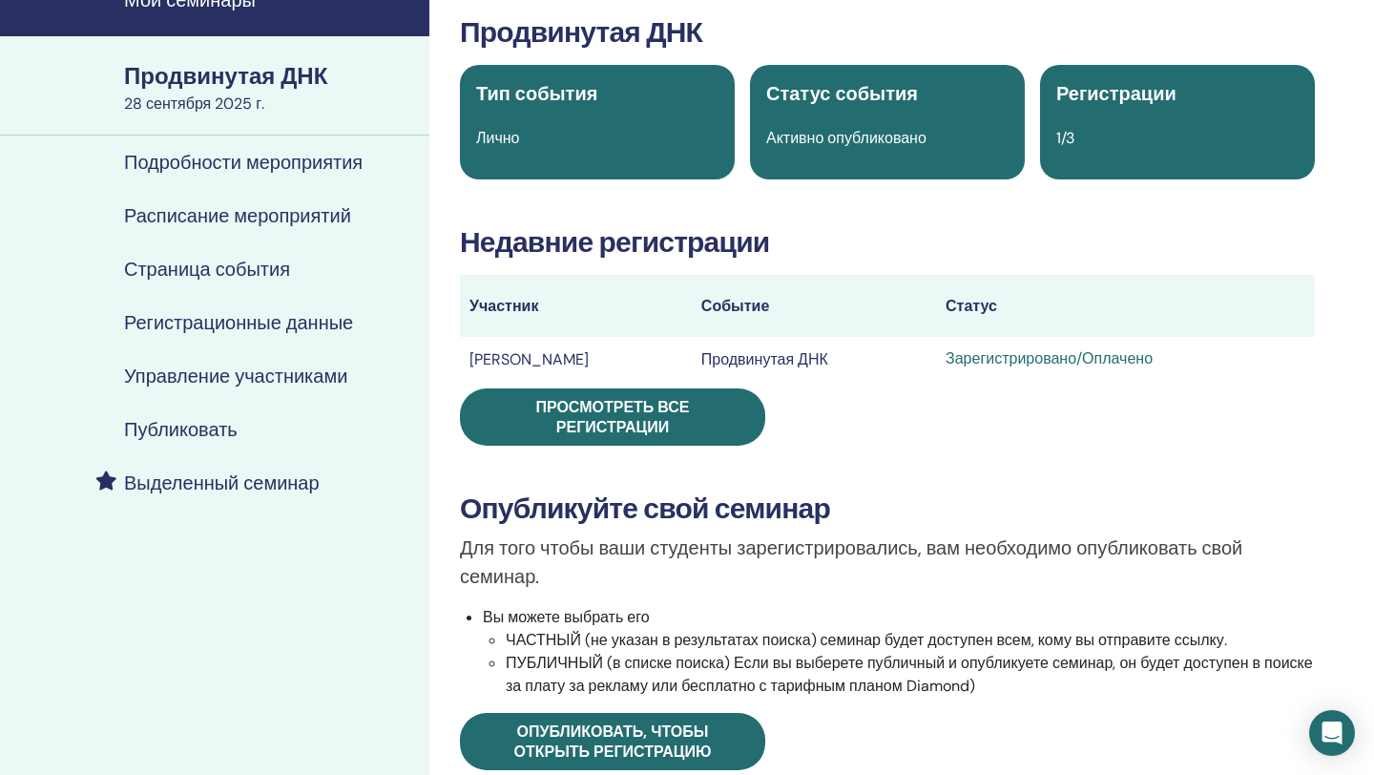
scroll to position [83, 0]
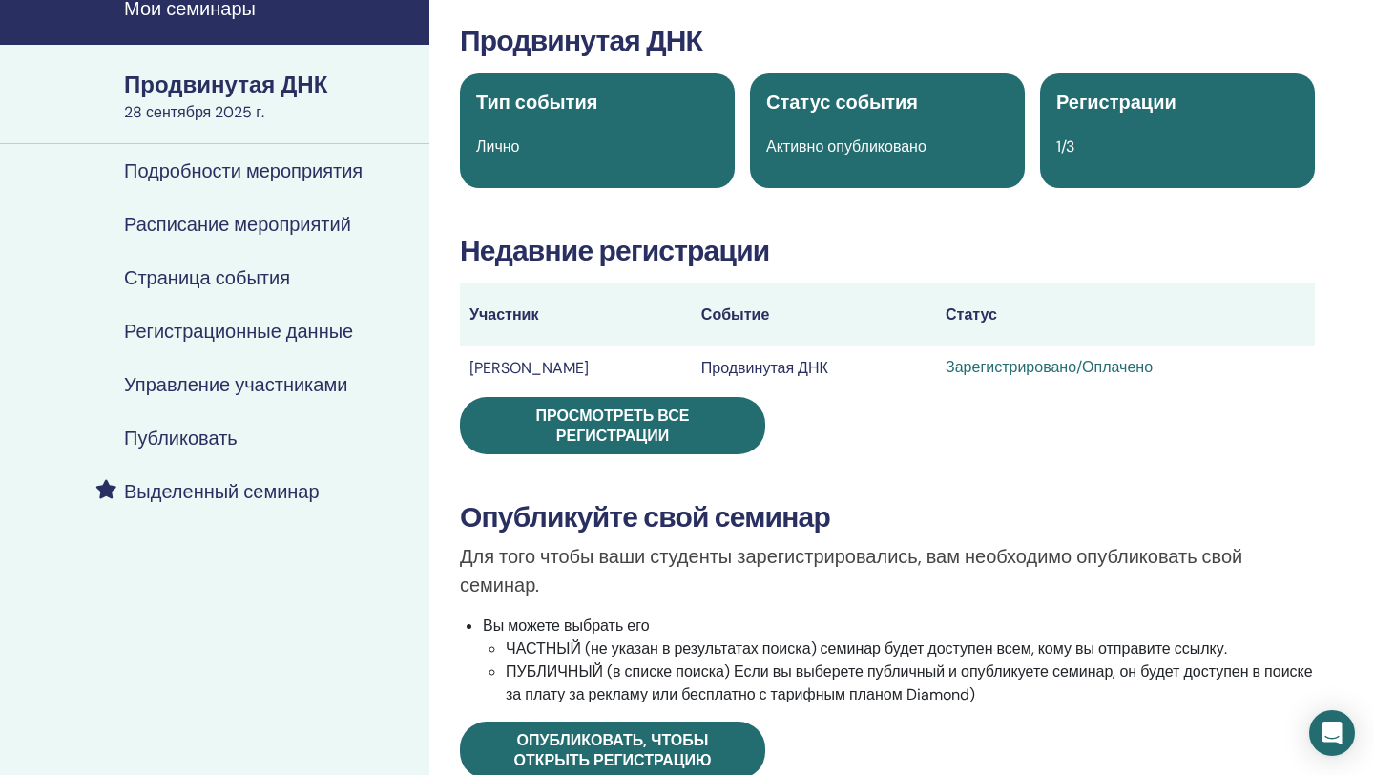
click at [248, 218] on font "Расписание мероприятий" at bounding box center [237, 224] width 227 height 25
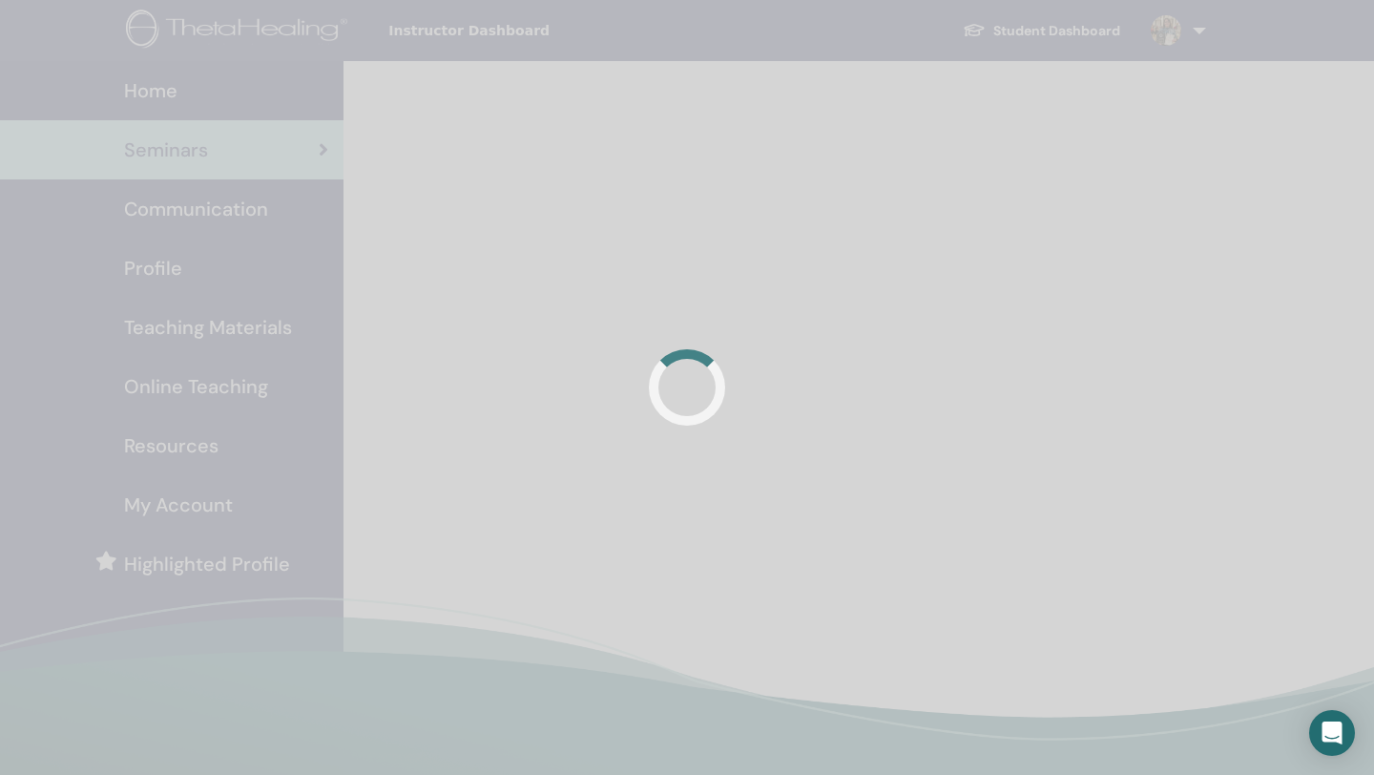
scroll to position [147, 0]
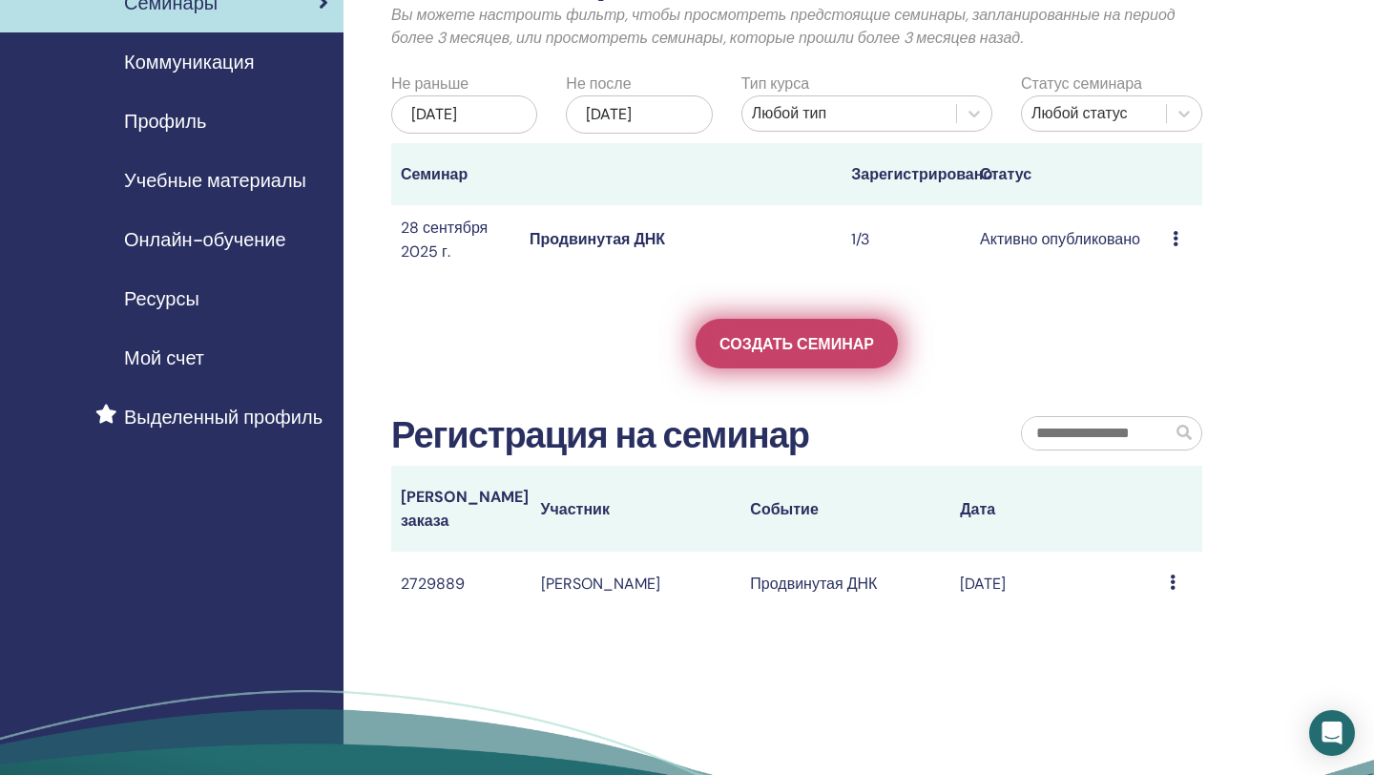
click at [833, 354] on font "Создать семинар" at bounding box center [797, 344] width 155 height 20
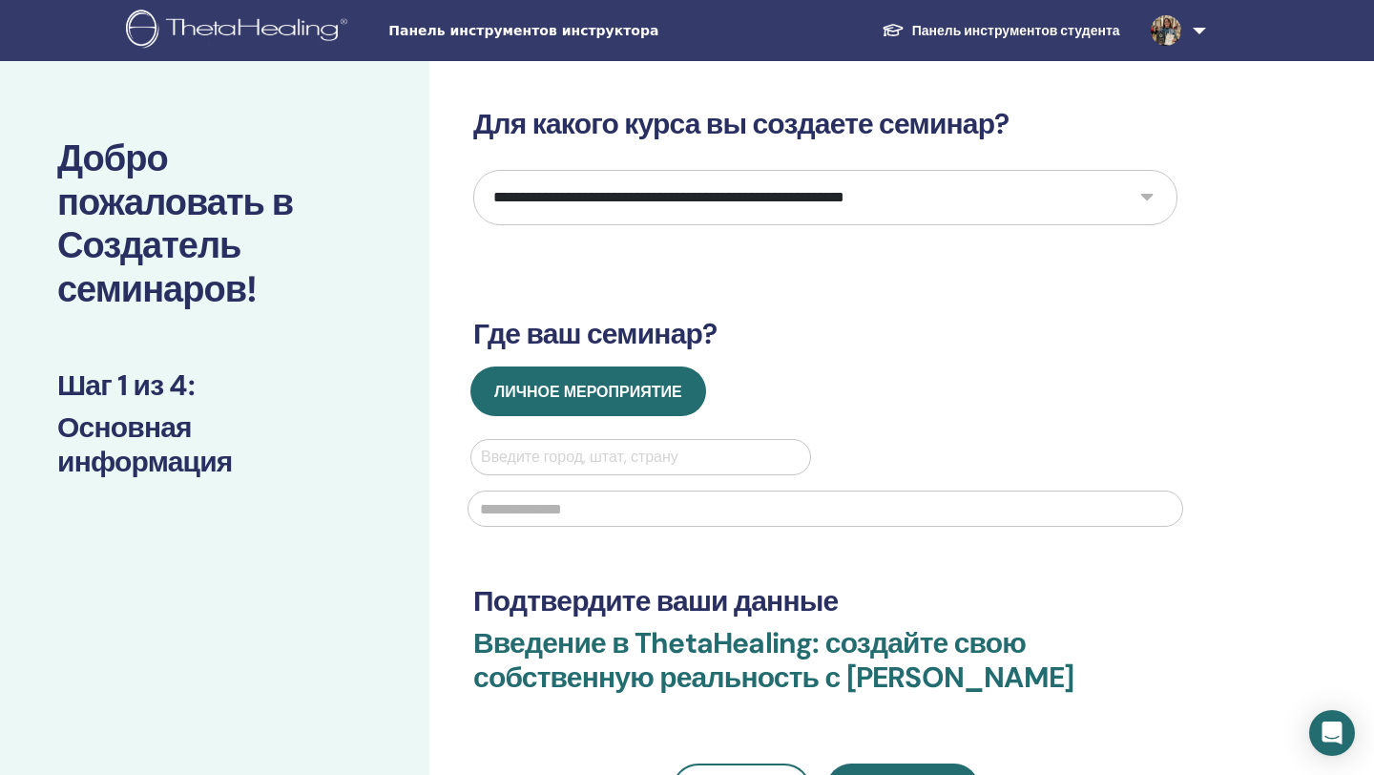
click at [753, 205] on select "**********" at bounding box center [825, 197] width 704 height 55
select select "**"
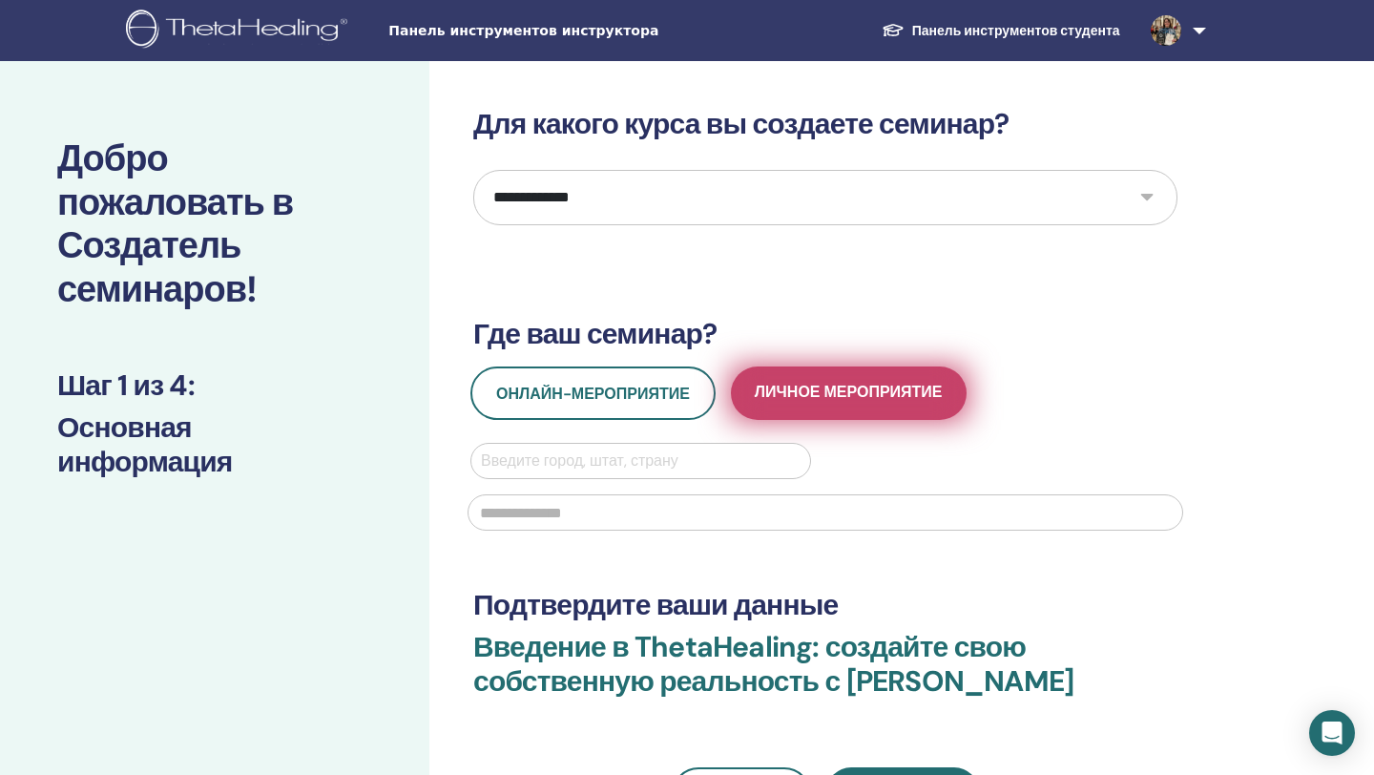
click at [869, 397] on font "Личное мероприятие" at bounding box center [849, 392] width 188 height 20
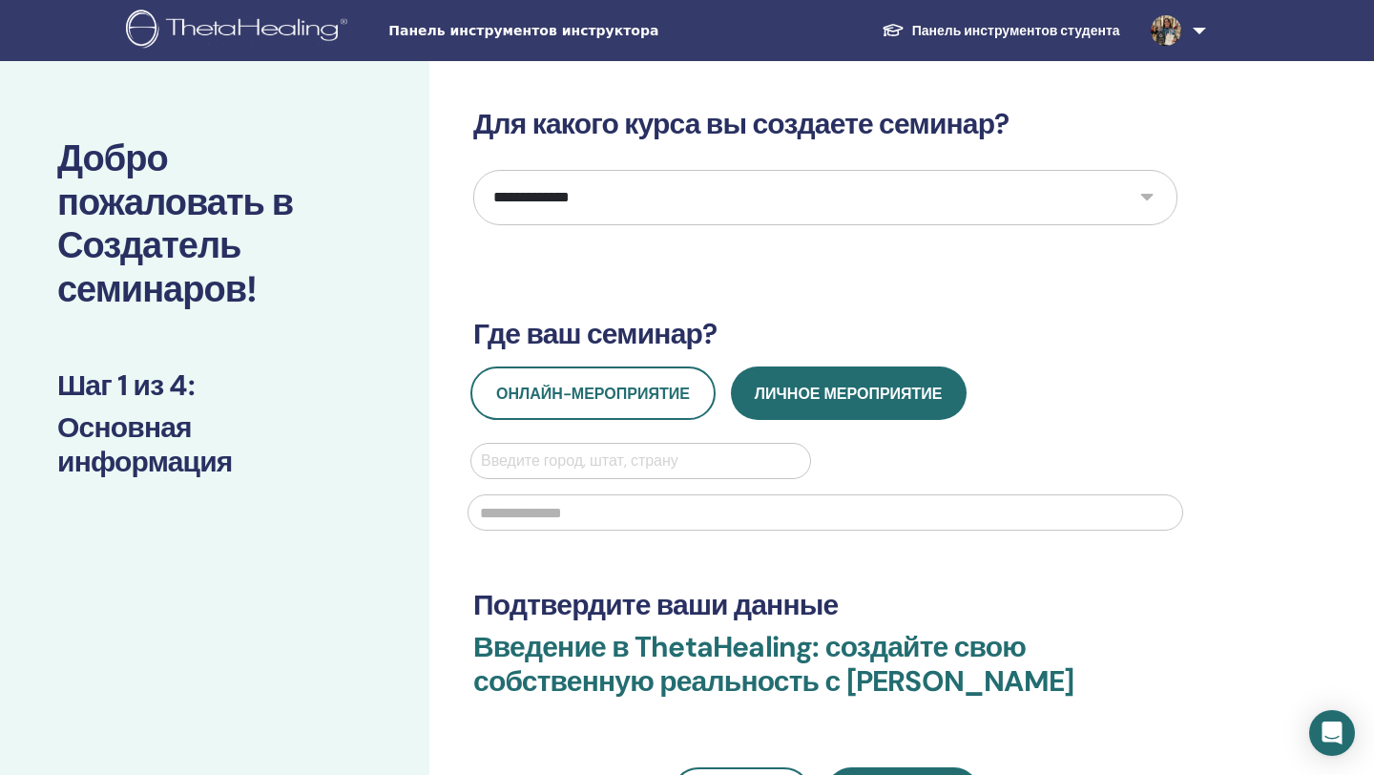
click at [541, 452] on div at bounding box center [641, 461] width 320 height 27
click at [472, 470] on div "Введите город, штат, страну" at bounding box center [640, 461] width 339 height 34
click at [915, 515] on input "text" at bounding box center [826, 512] width 716 height 36
click at [576, 468] on div at bounding box center [641, 461] width 320 height 27
click at [722, 461] on div at bounding box center [641, 461] width 320 height 27
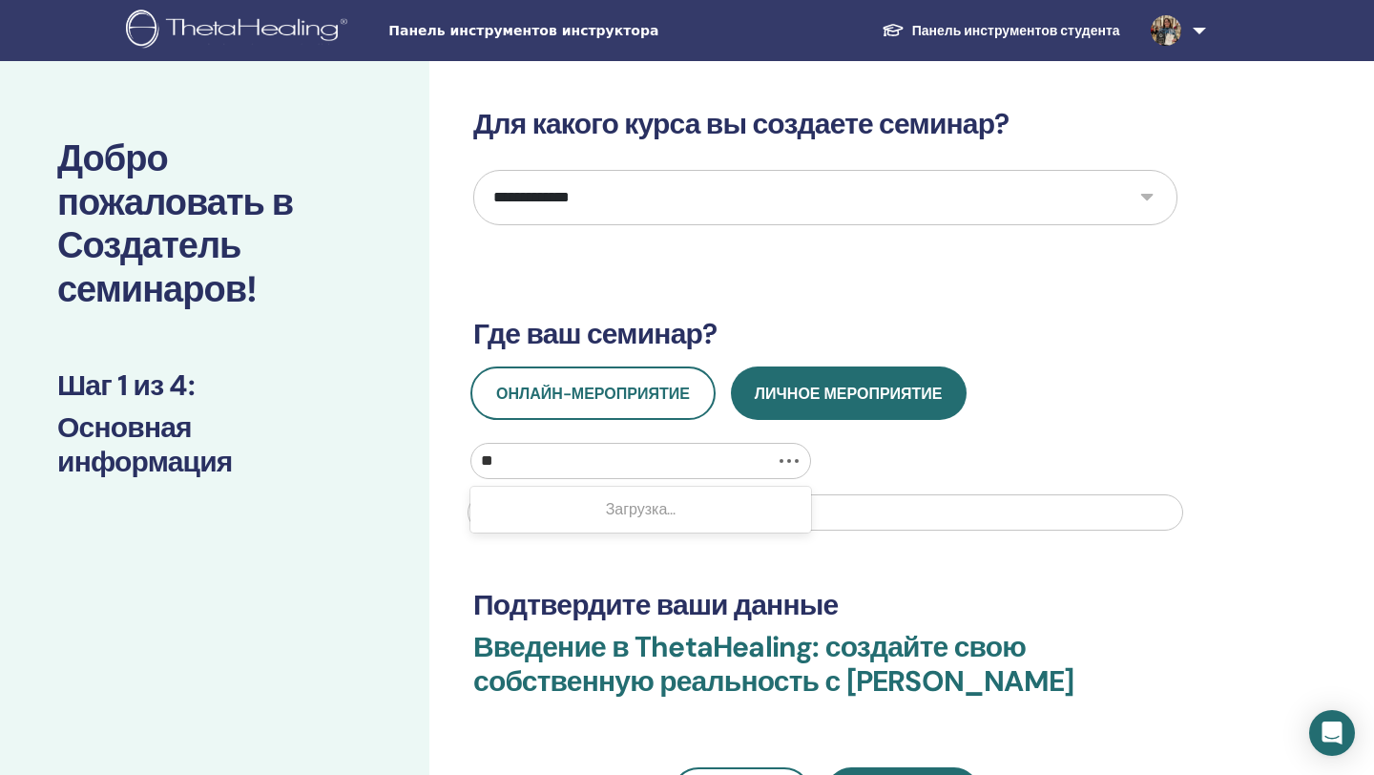
type input "*"
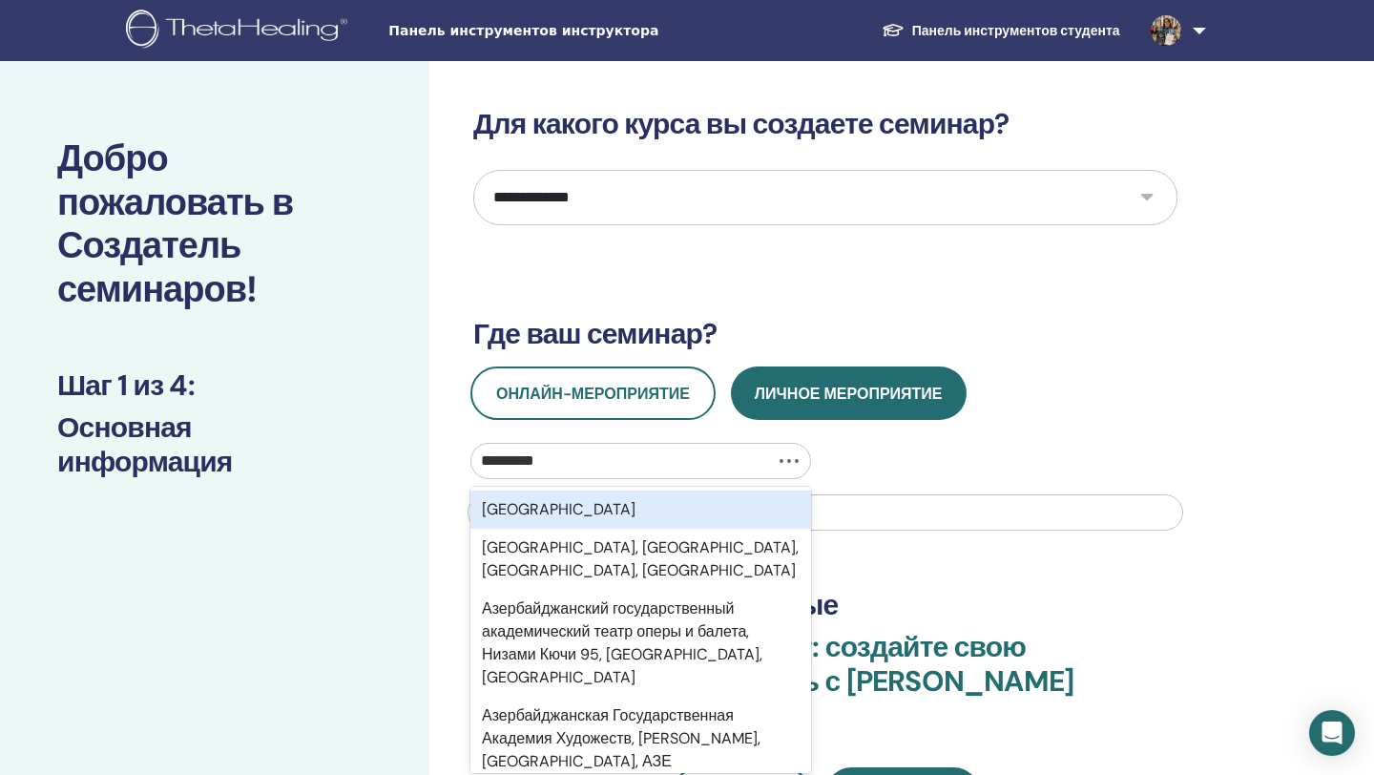
type input "**********"
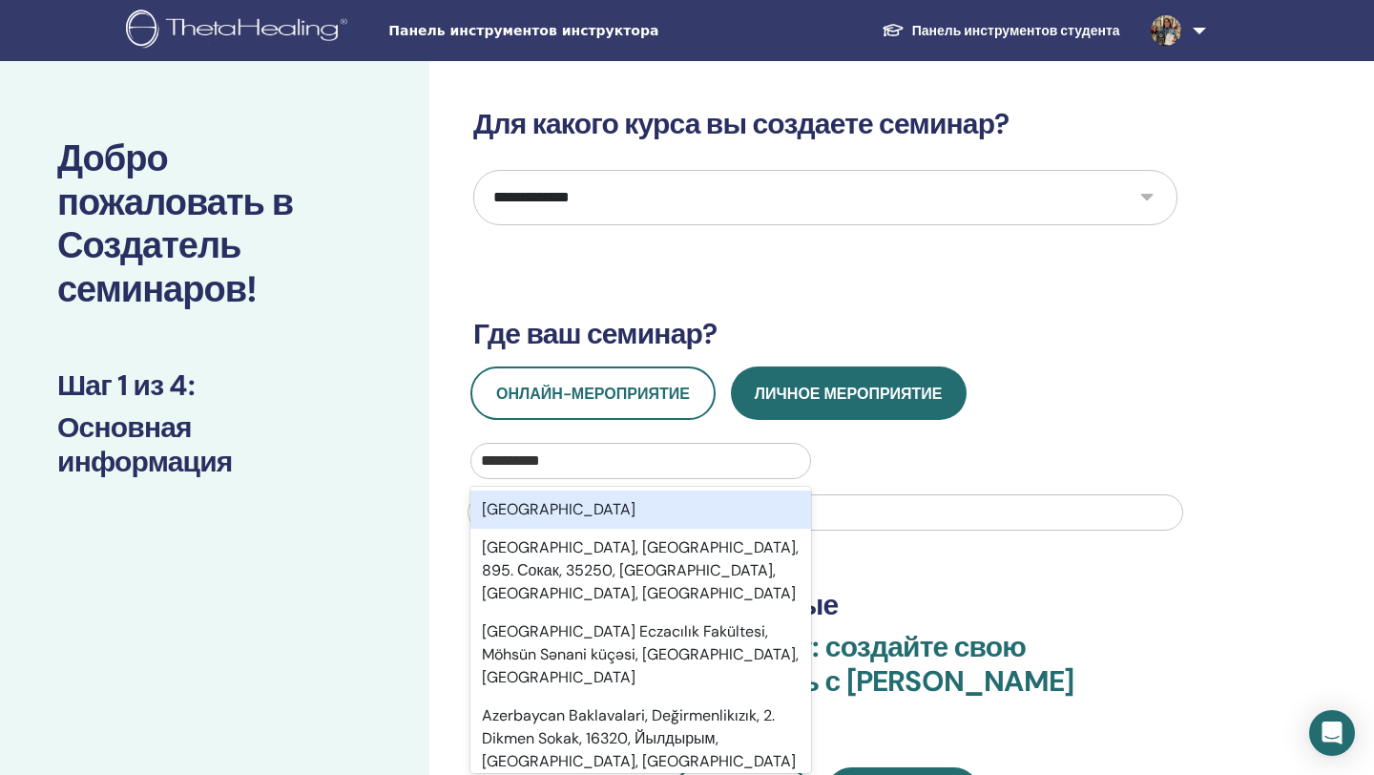
click at [672, 524] on div "[GEOGRAPHIC_DATA]" at bounding box center [640, 510] width 341 height 38
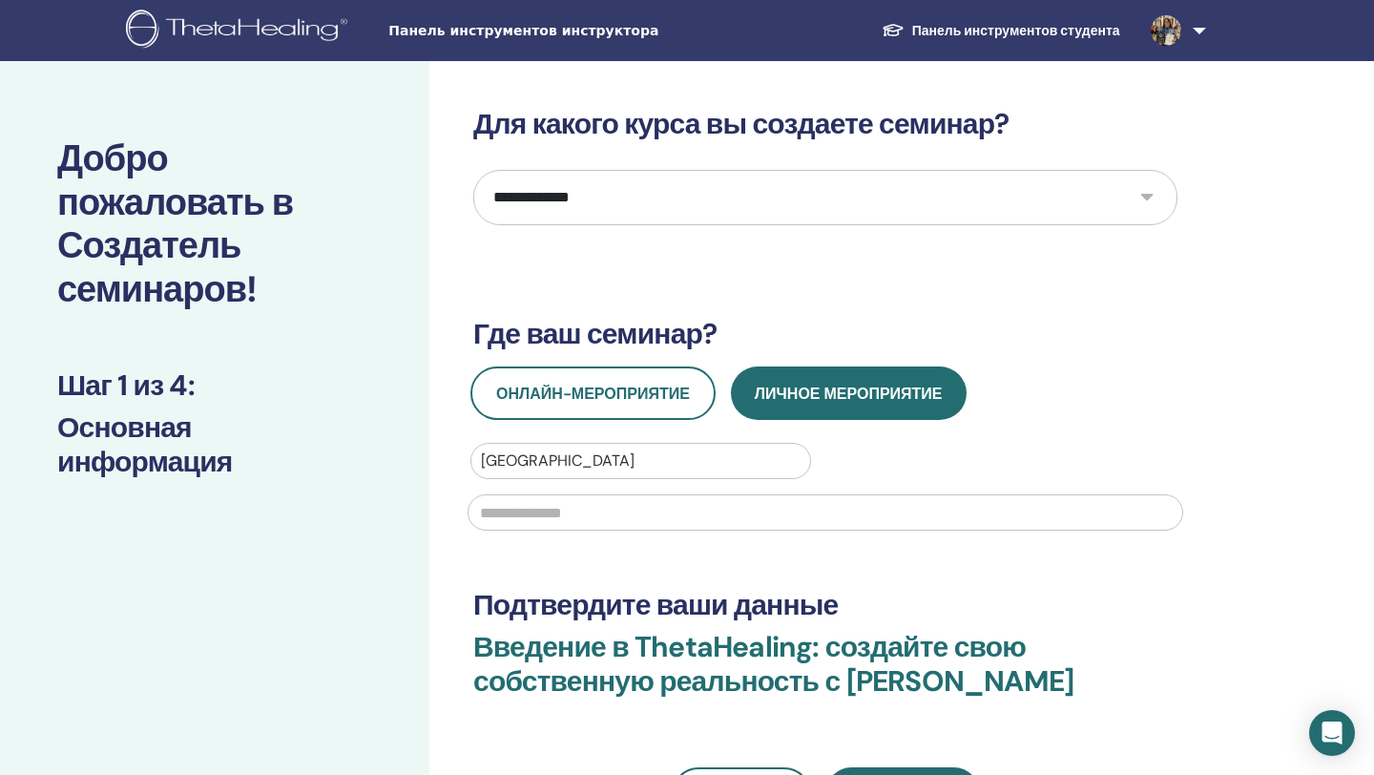
click at [567, 522] on input "text" at bounding box center [826, 512] width 716 height 36
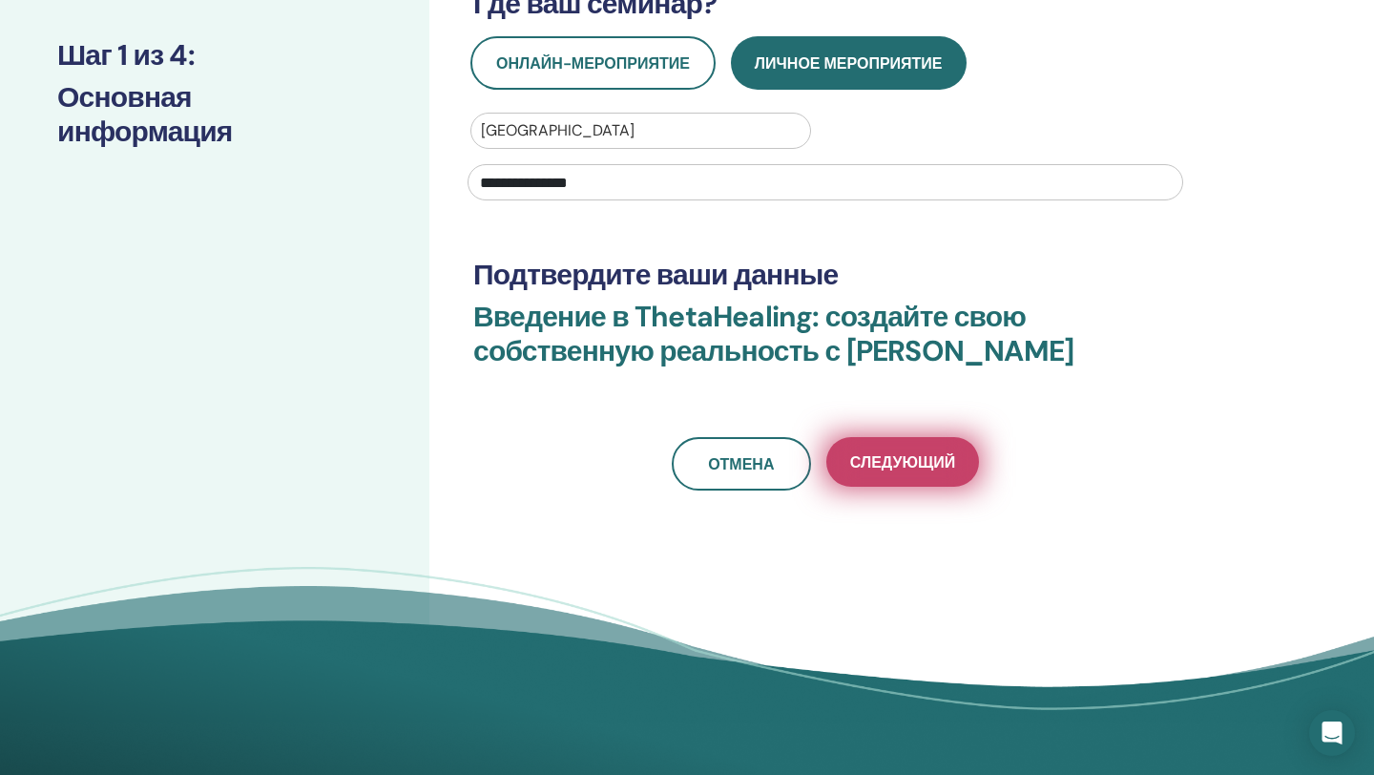
type input "**********"
click at [919, 467] on font "Следующий" at bounding box center [902, 462] width 105 height 20
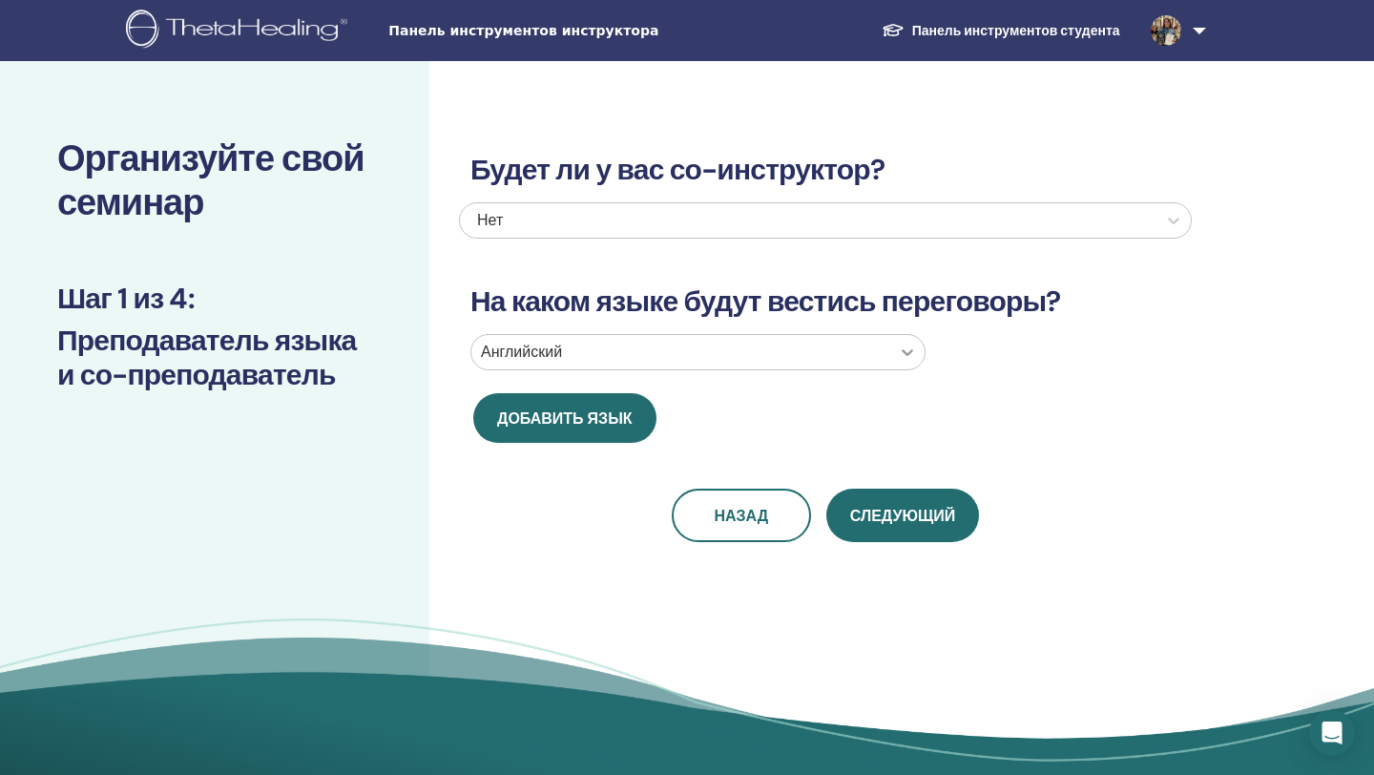
click at [909, 349] on icon at bounding box center [907, 352] width 19 height 19
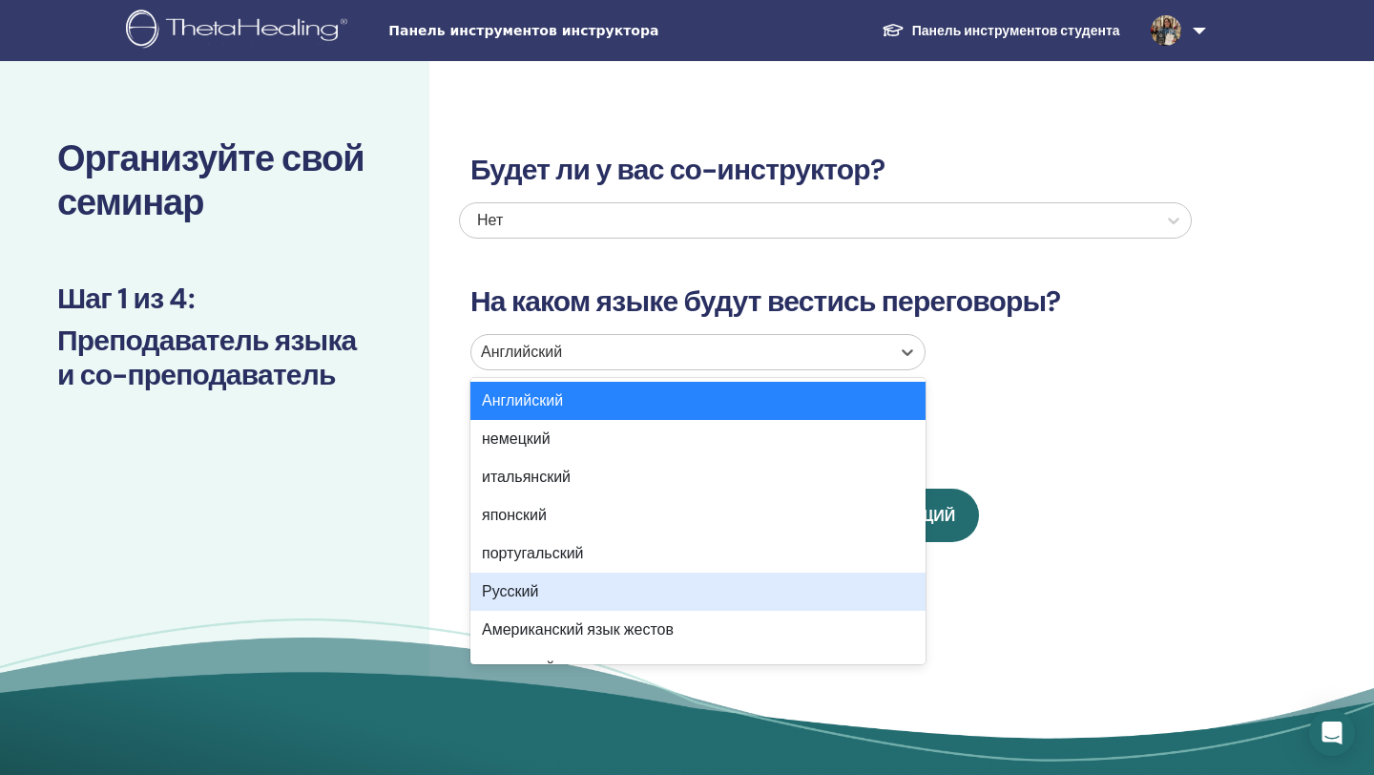
click at [801, 585] on div "Русский" at bounding box center [697, 592] width 455 height 38
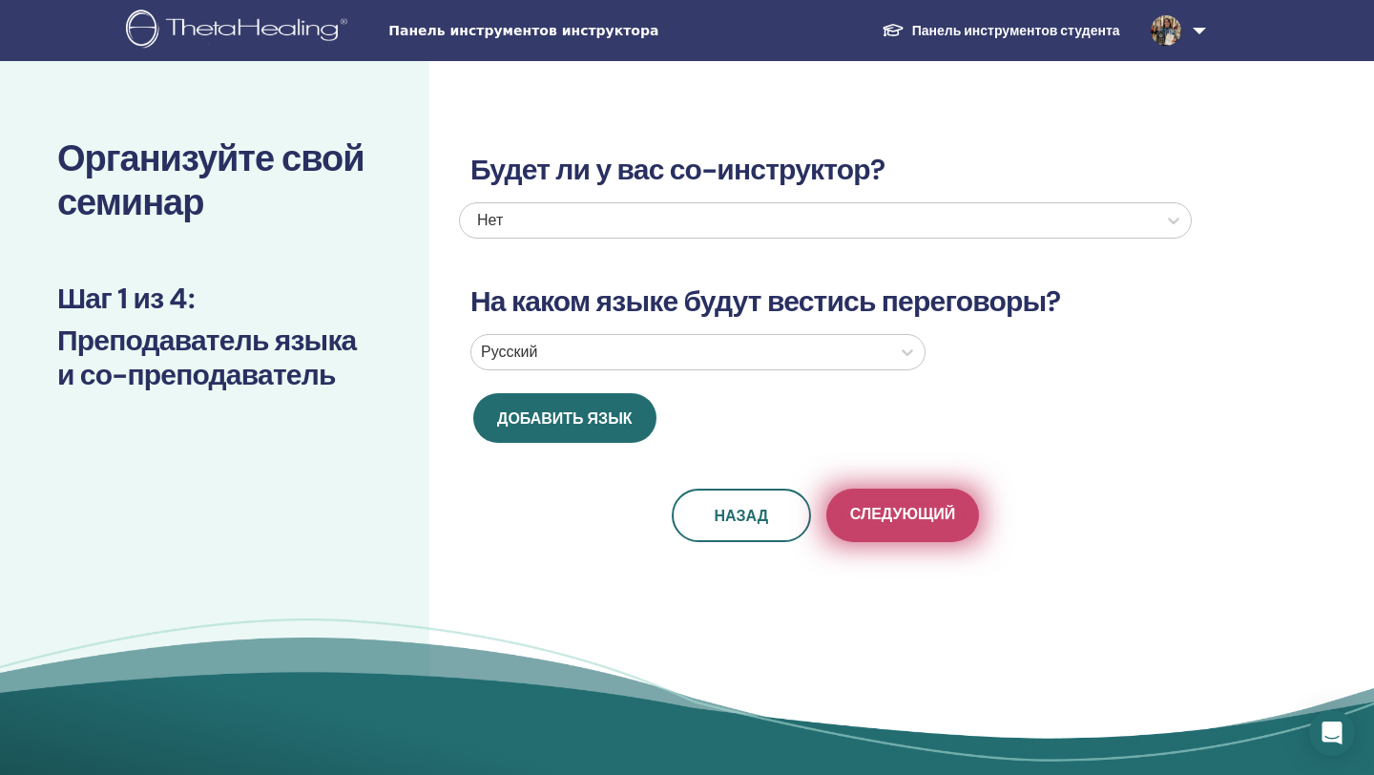
click at [910, 508] on font "Следующий" at bounding box center [902, 514] width 105 height 20
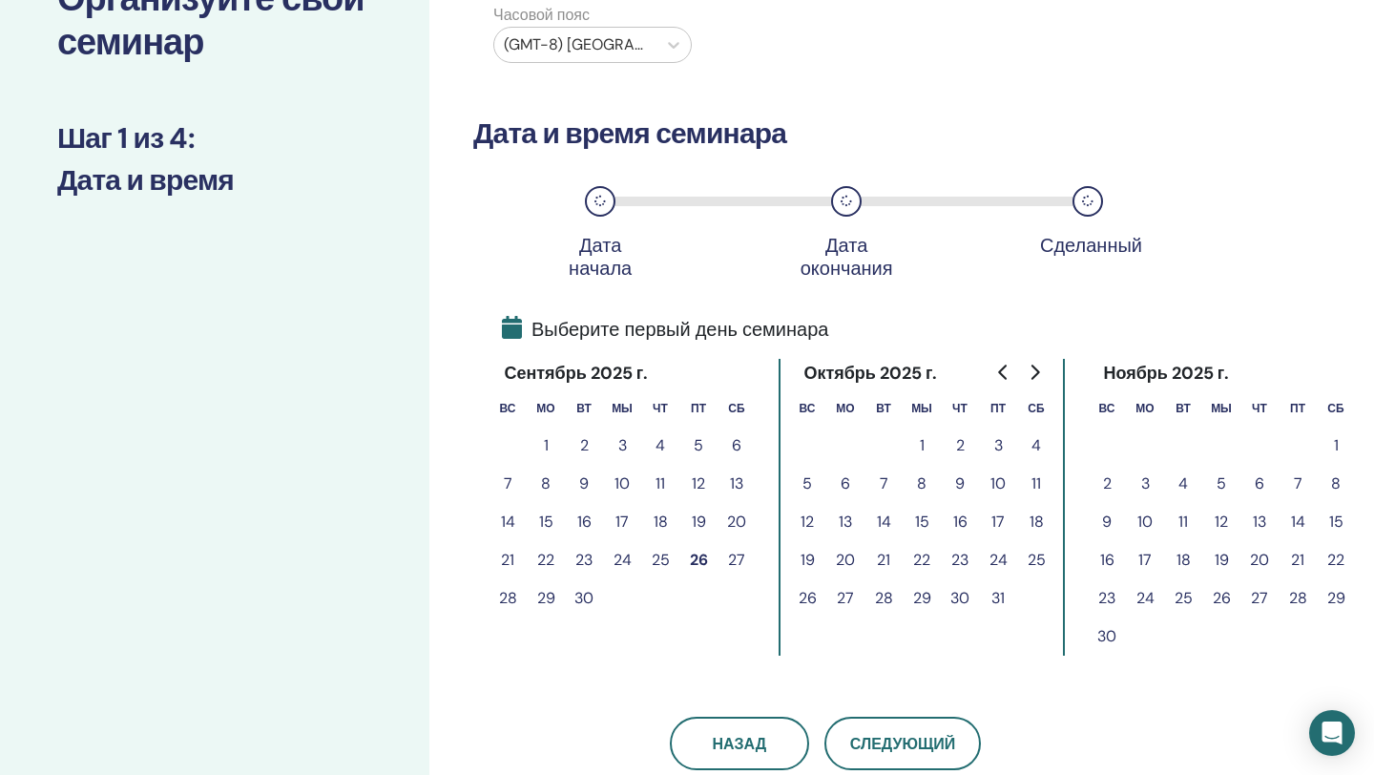
scroll to position [291, 0]
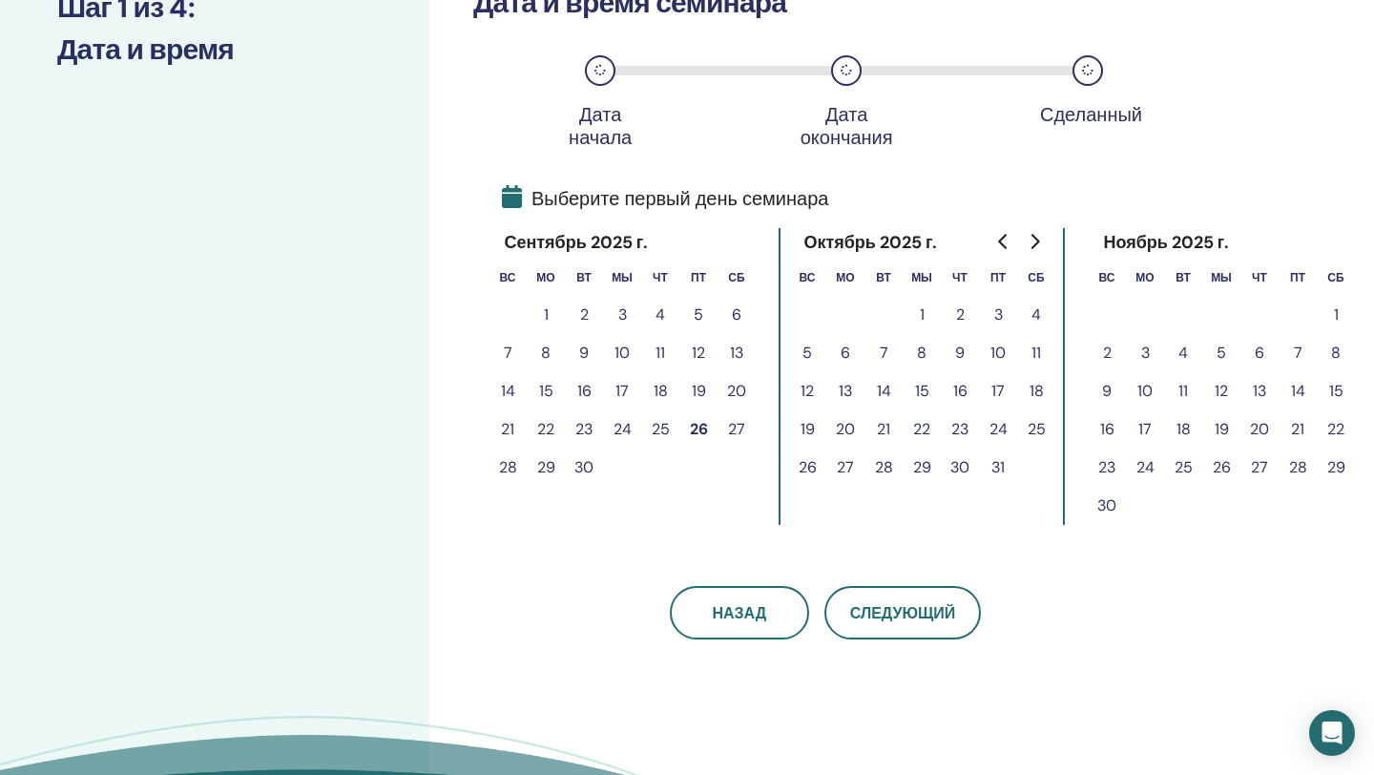
click at [924, 314] on font "1" at bounding box center [922, 314] width 5 height 20
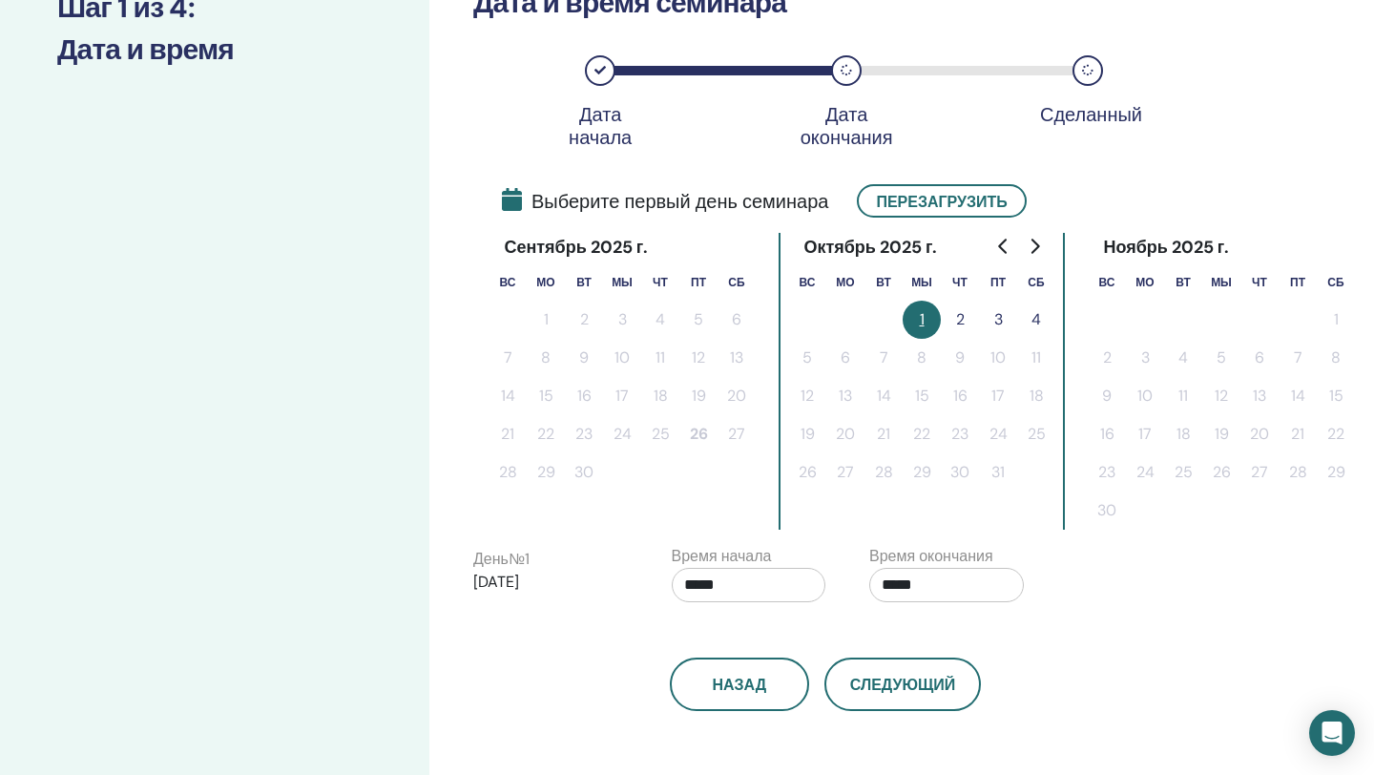
click at [963, 315] on font "2" at bounding box center [960, 319] width 9 height 20
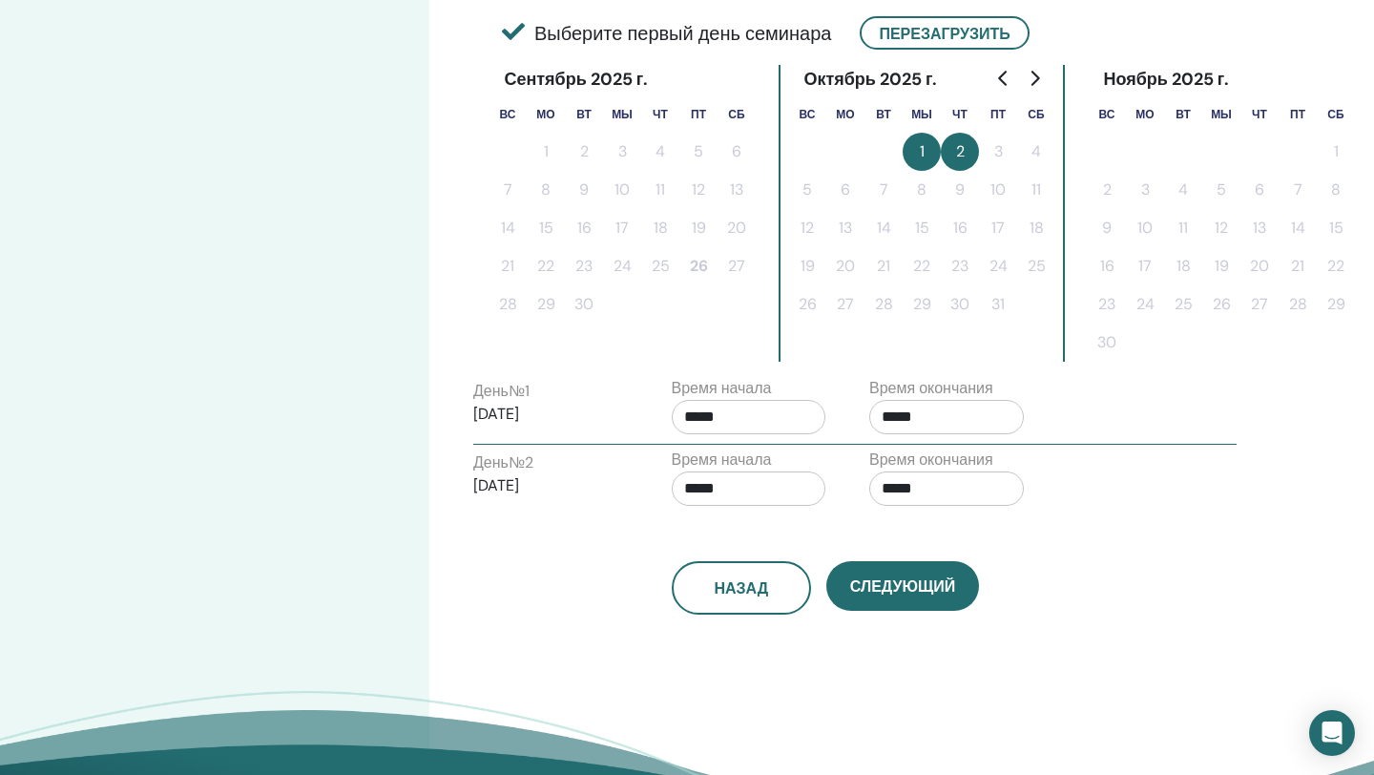
scroll to position [461, 0]
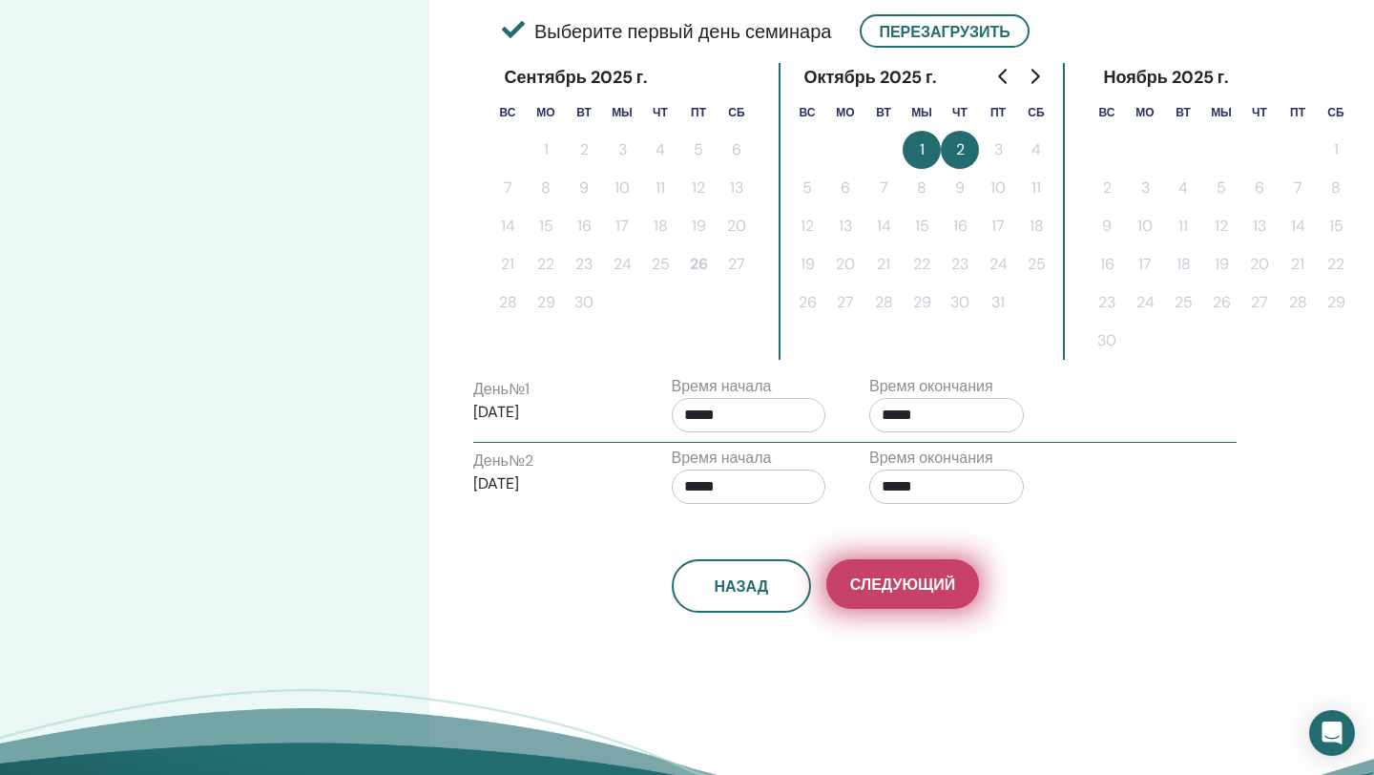
click at [928, 586] on font "Следующий" at bounding box center [902, 585] width 105 height 20
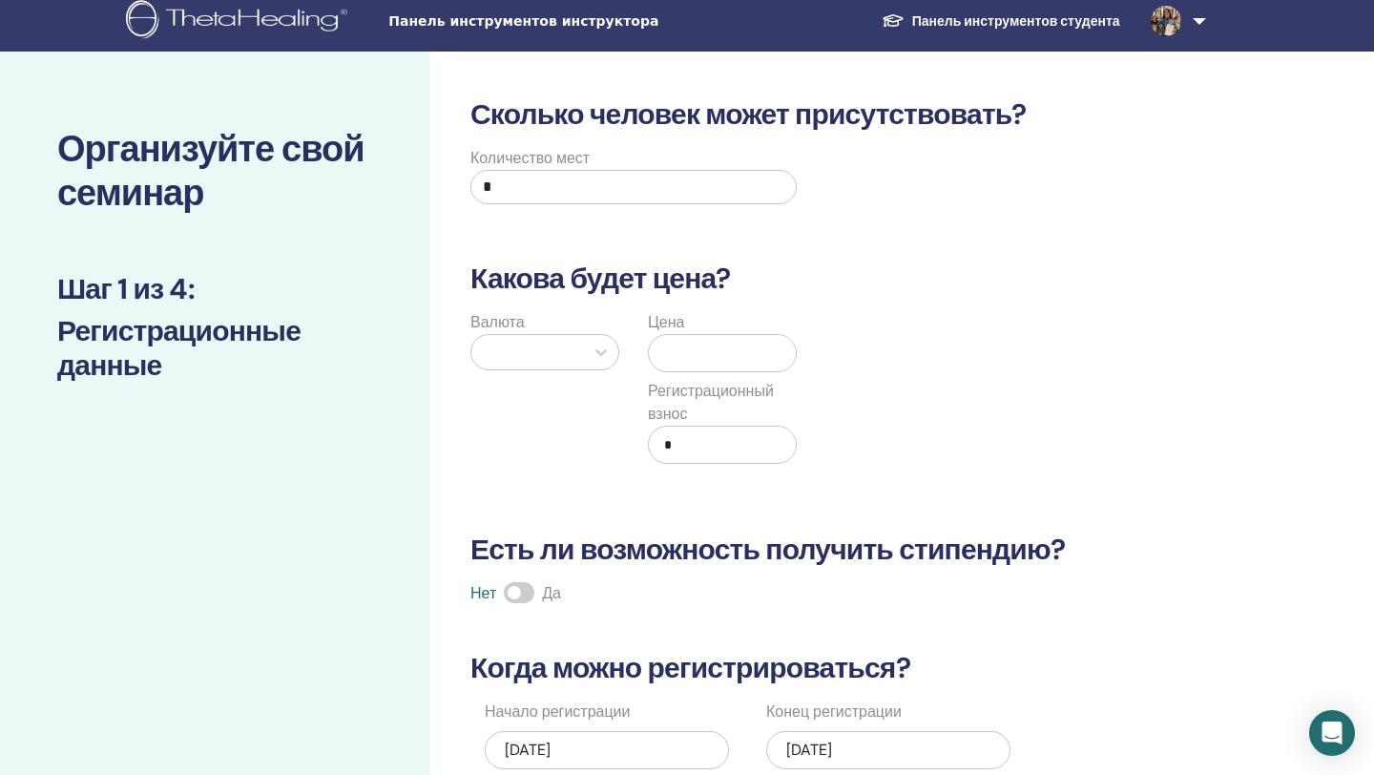
scroll to position [0, 0]
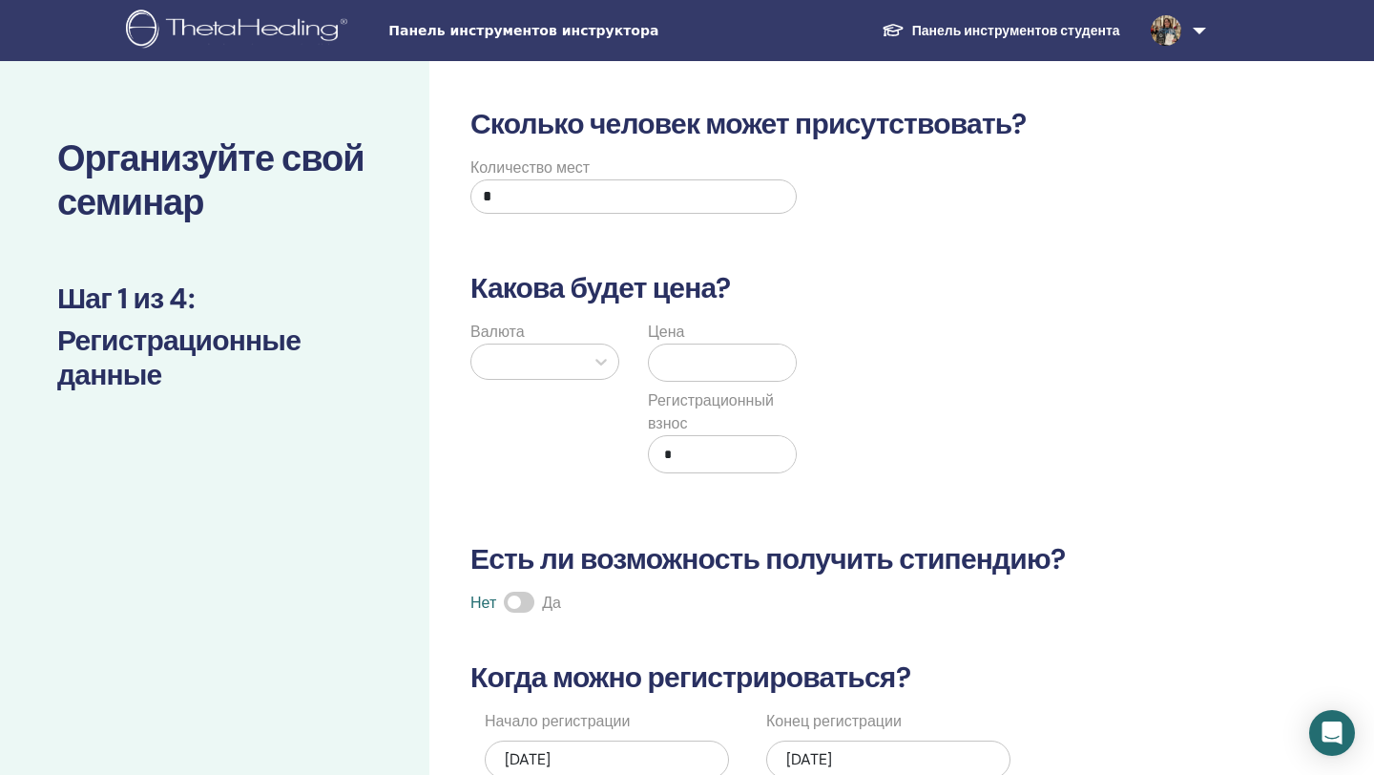
click at [530, 201] on input "*" at bounding box center [633, 196] width 326 height 34
type input "*"
click at [600, 362] on icon at bounding box center [601, 361] width 19 height 19
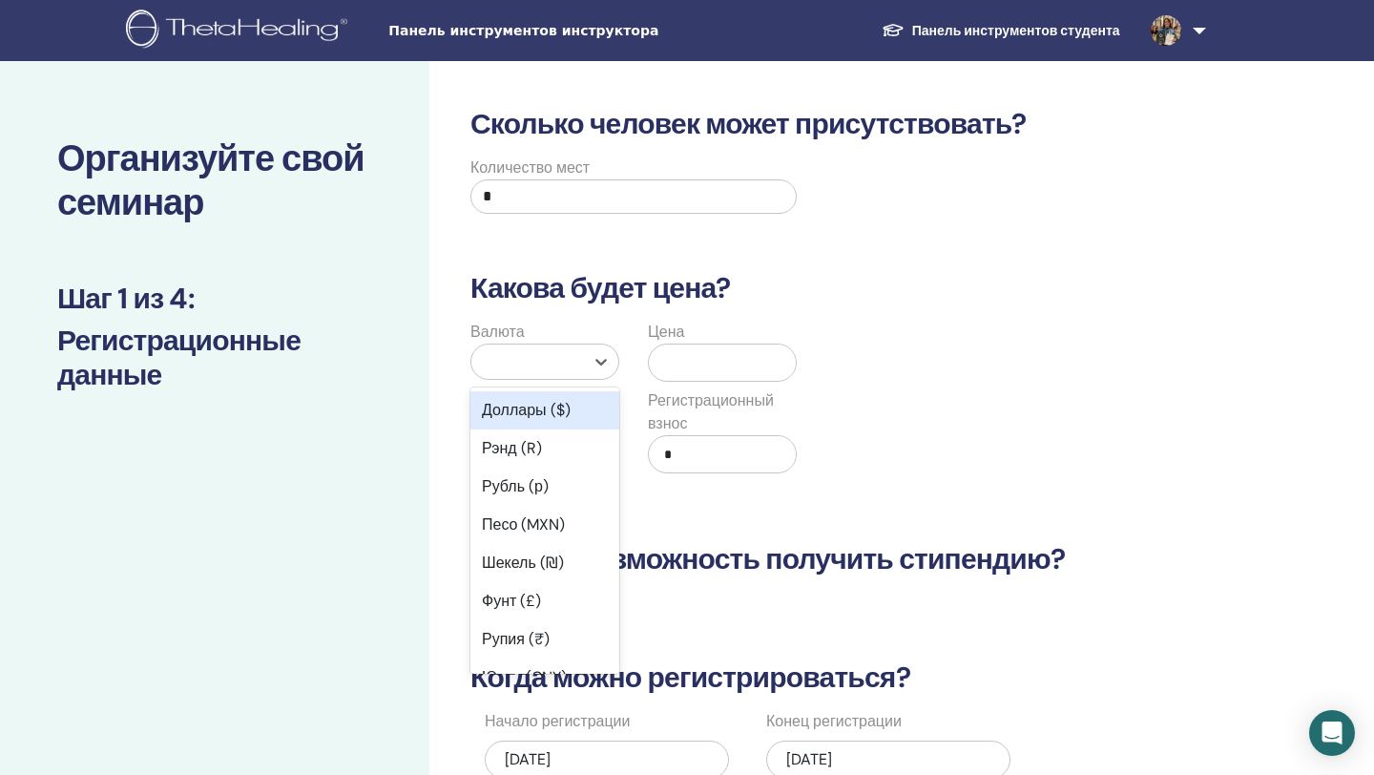
click at [563, 413] on font "Доллары ($)" at bounding box center [526, 410] width 89 height 20
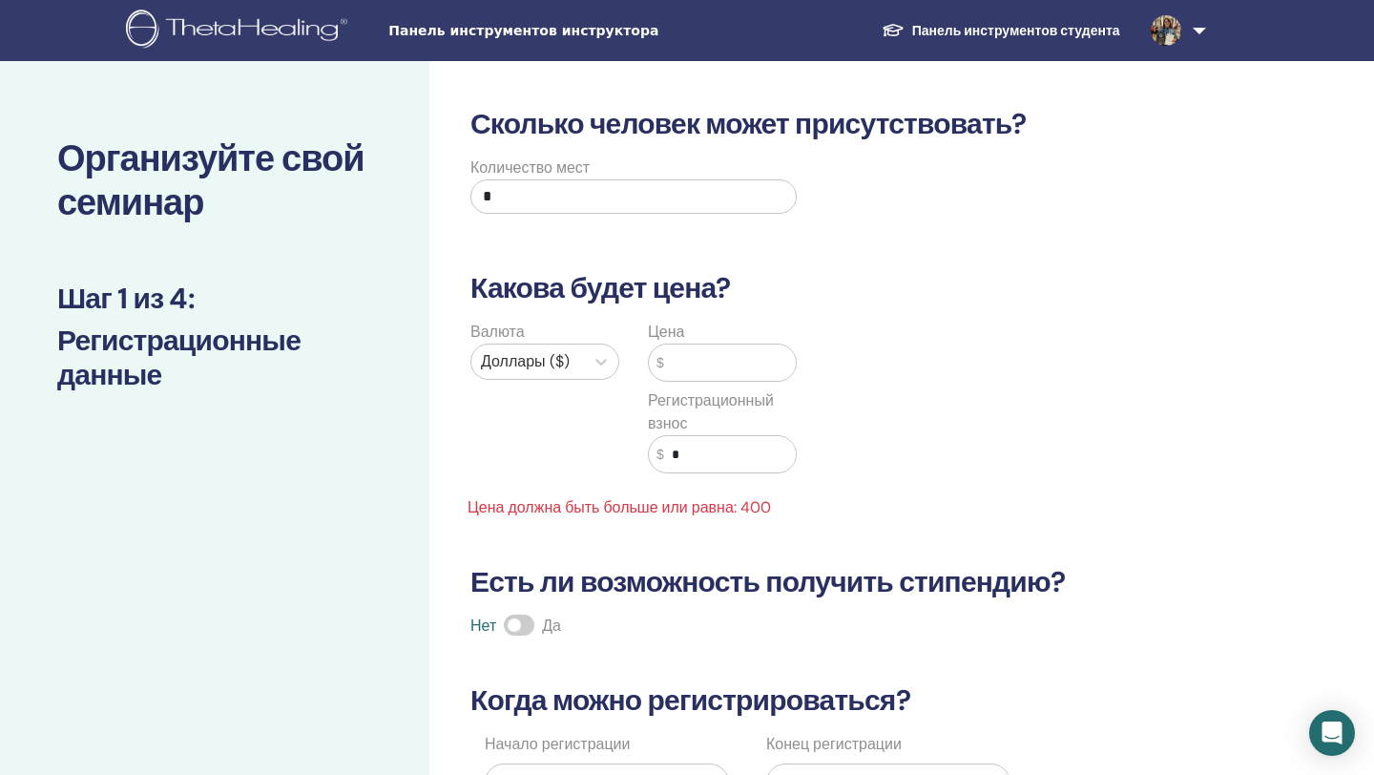
click at [686, 366] on input "text" at bounding box center [730, 363] width 132 height 36
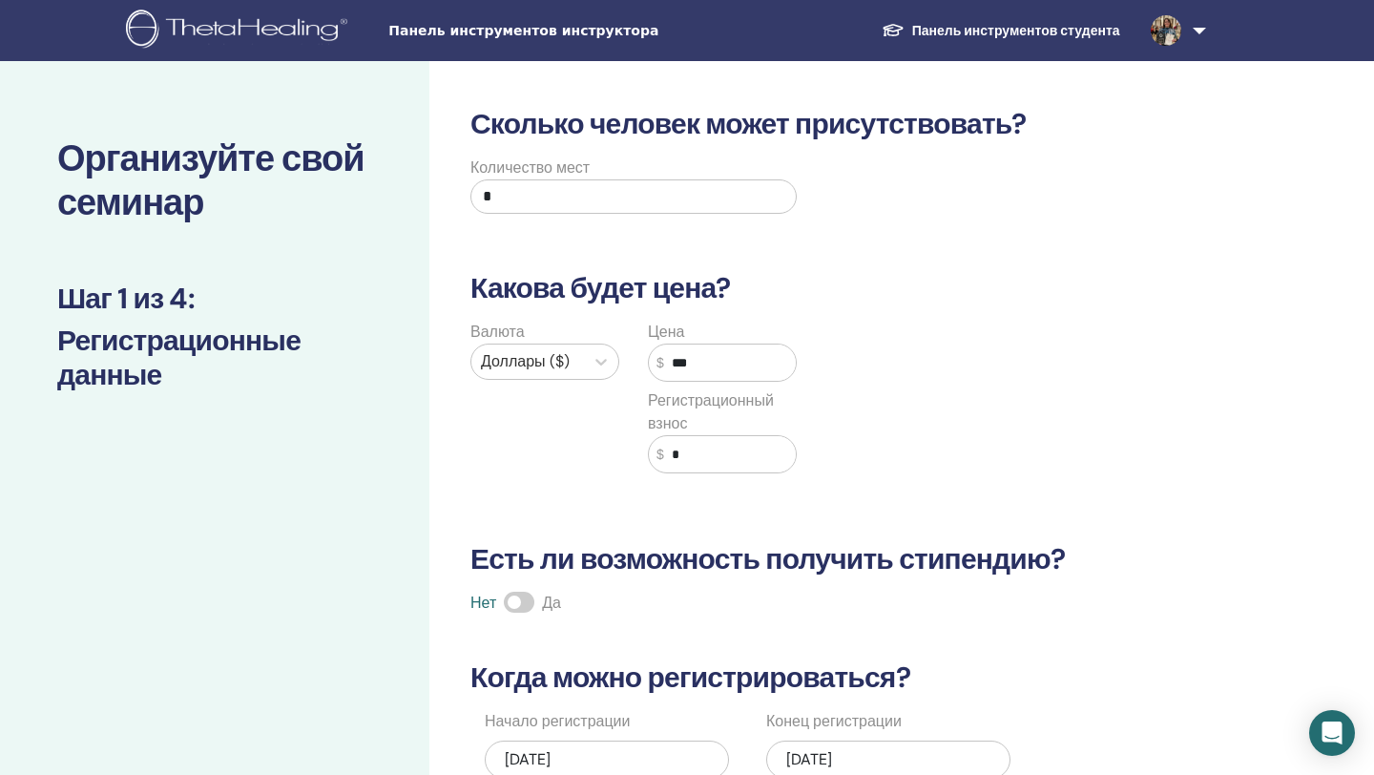
type input "***"
drag, startPoint x: 515, startPoint y: 604, endPoint x: 534, endPoint y: 603, distance: 19.1
click at [534, 603] on span at bounding box center [519, 602] width 31 height 21
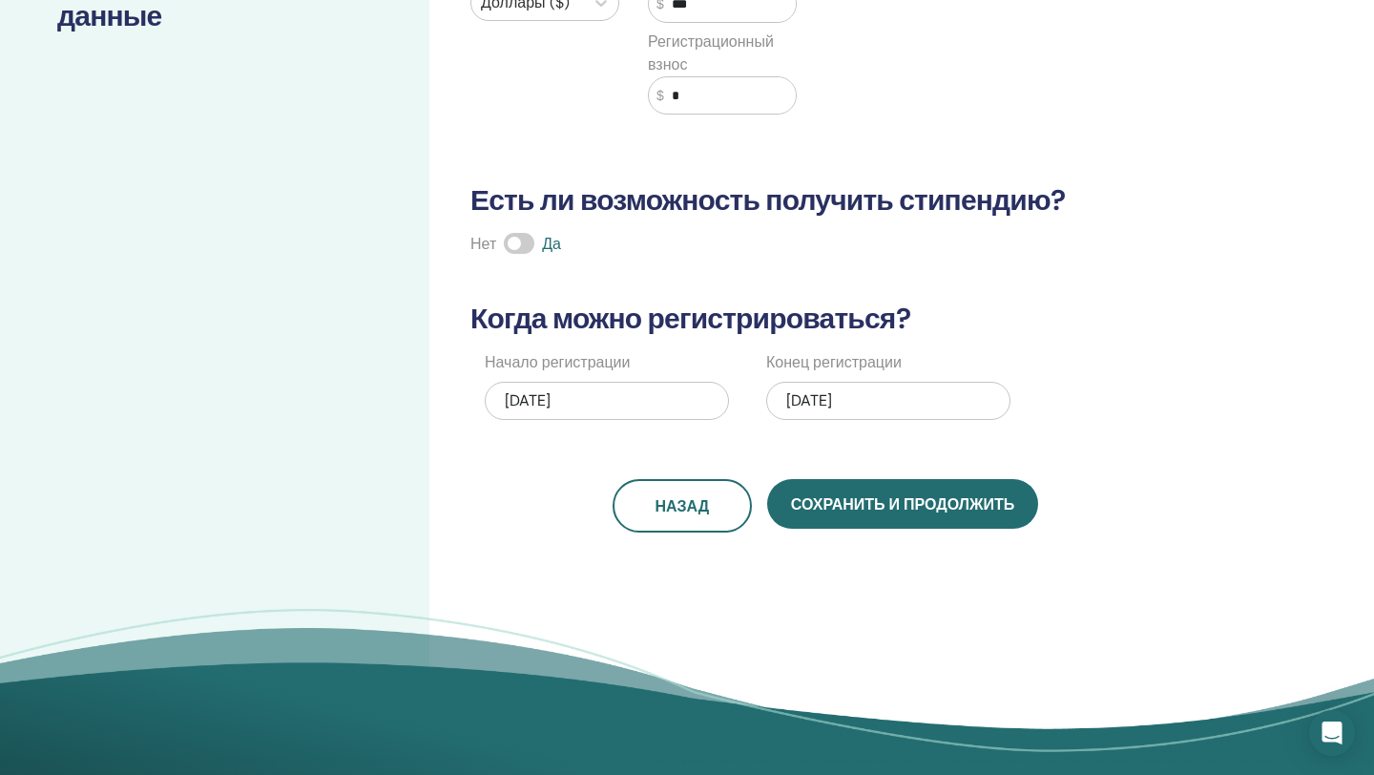
scroll to position [361, 0]
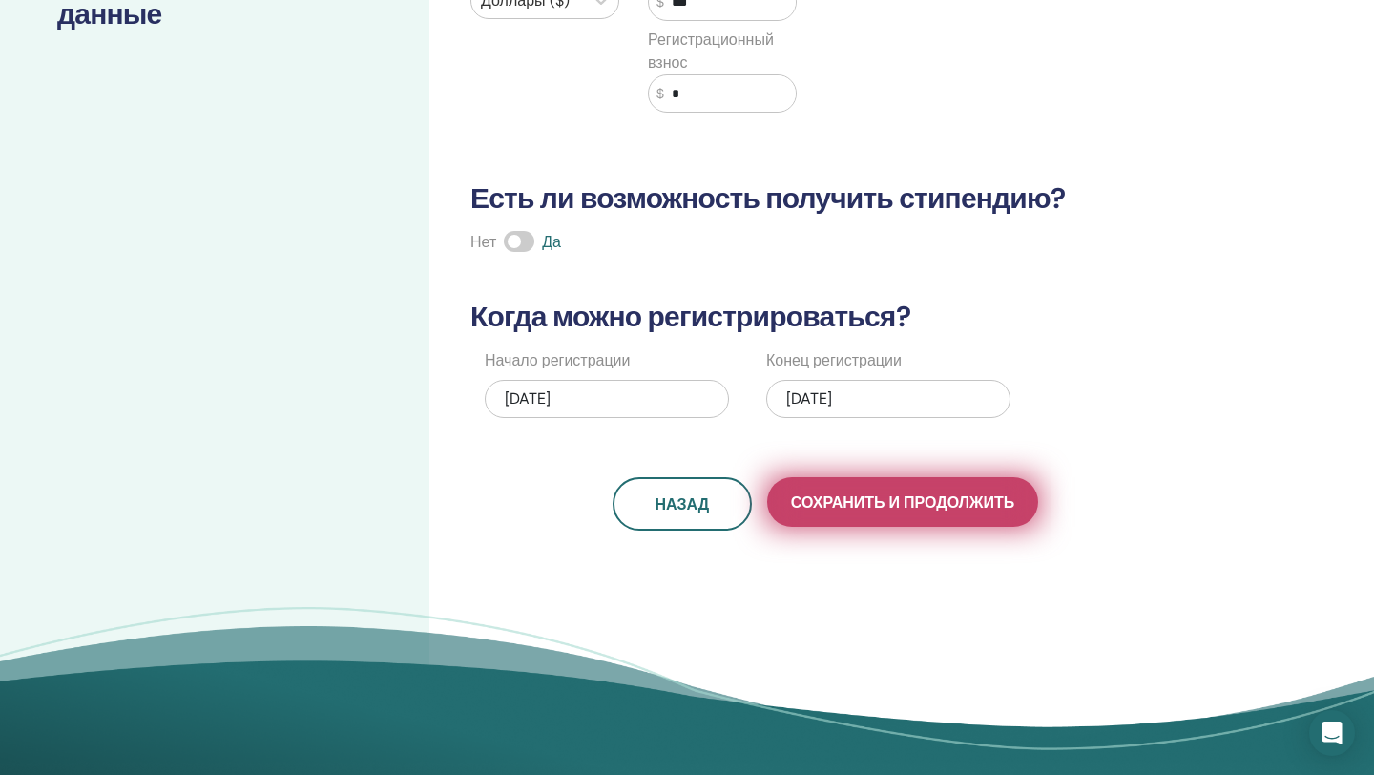
click at [896, 508] on font "Сохранить и продолжить" at bounding box center [902, 502] width 223 height 20
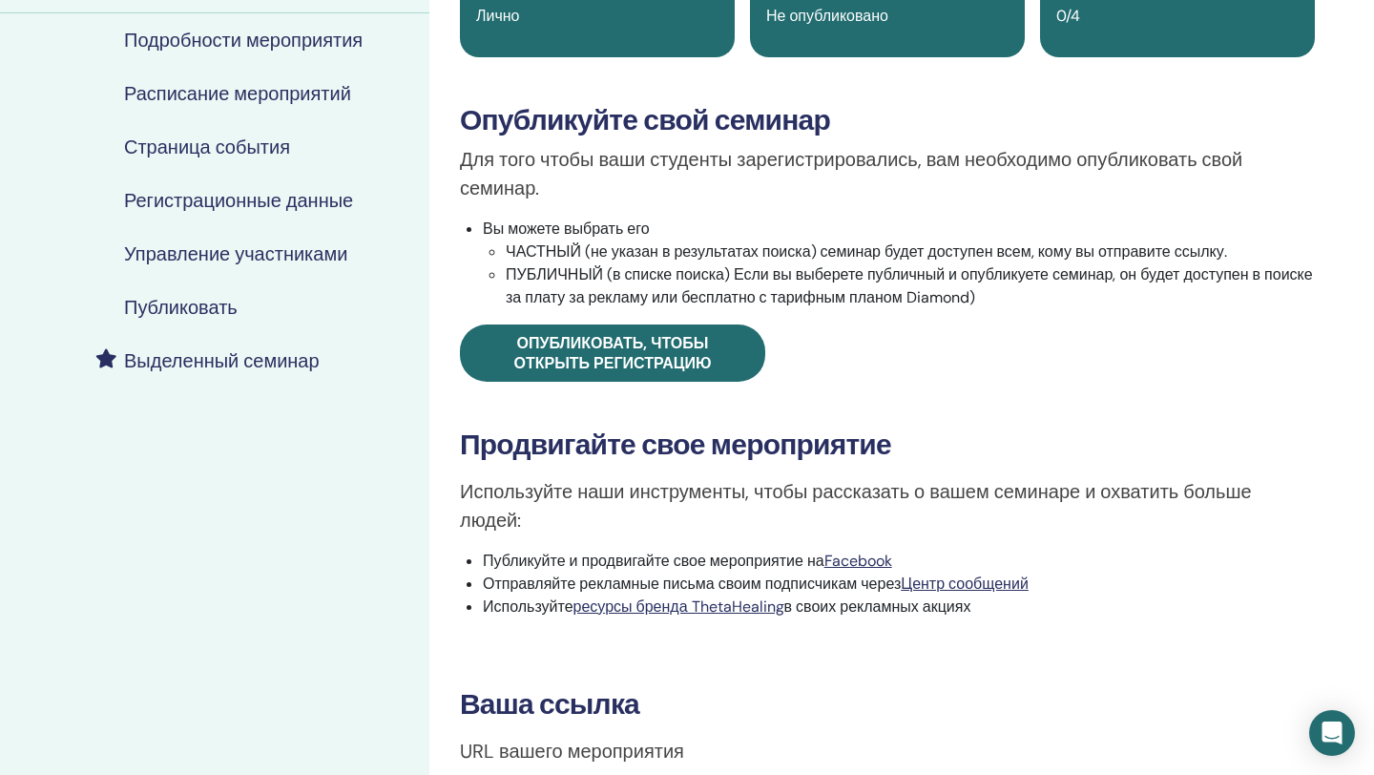
scroll to position [385, 0]
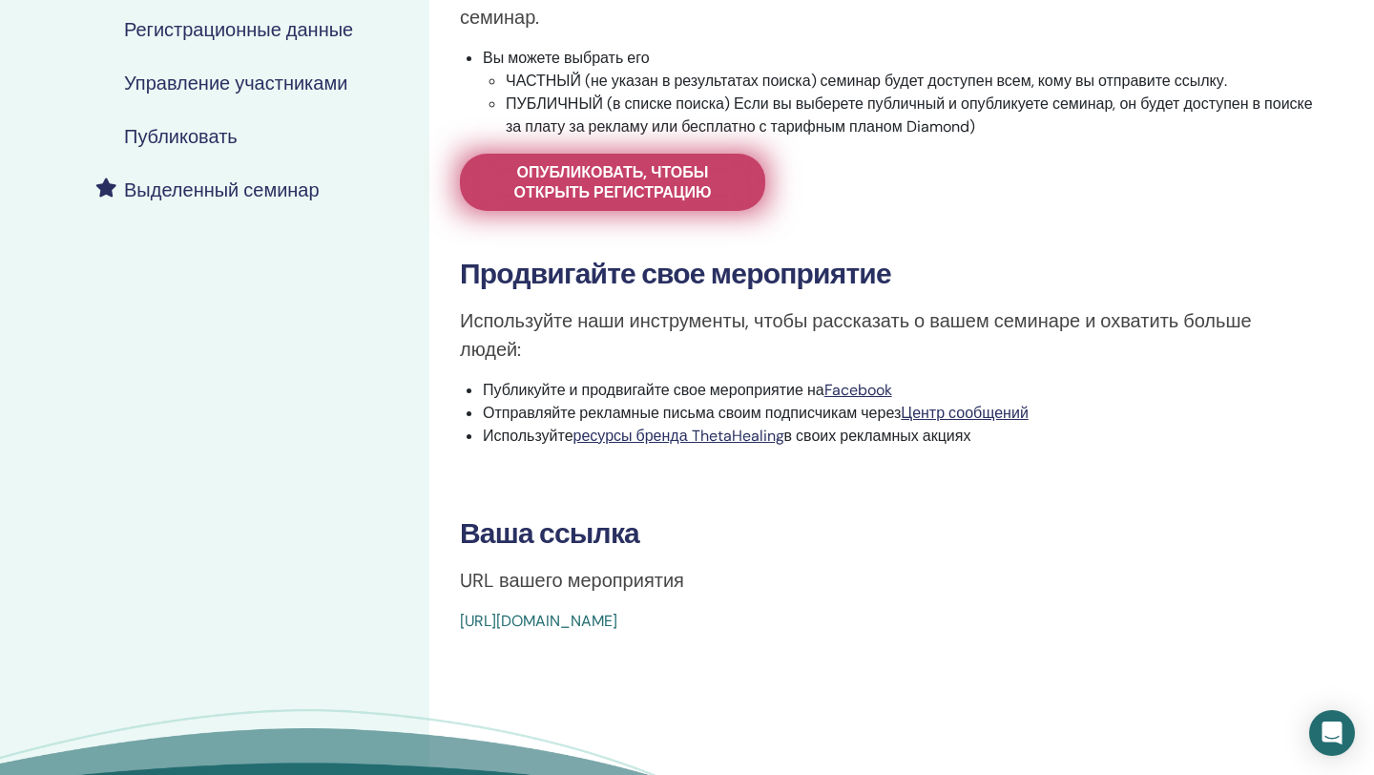
click at [624, 173] on font "Опубликовать, чтобы открыть регистрацию" at bounding box center [613, 182] width 198 height 40
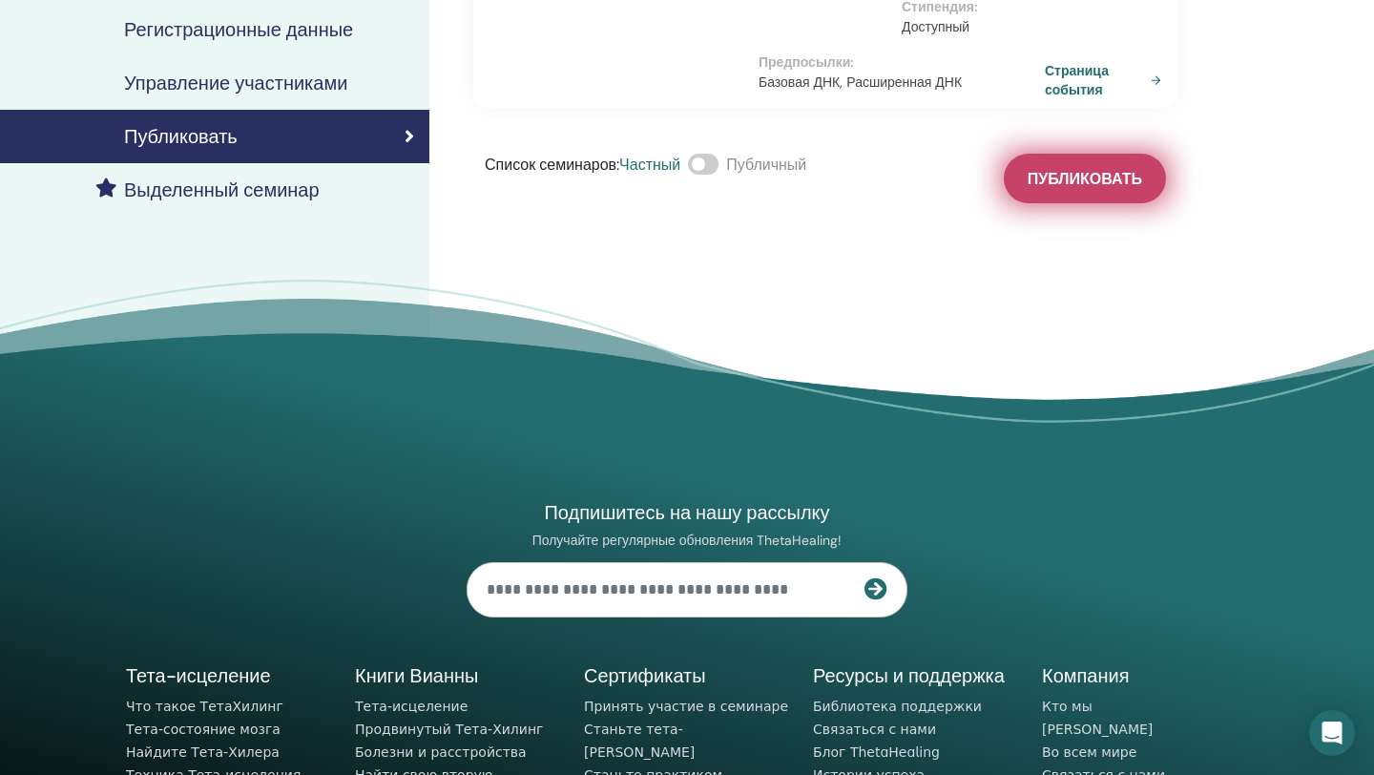
click at [1101, 179] on font "Публиковать" at bounding box center [1085, 179] width 115 height 20
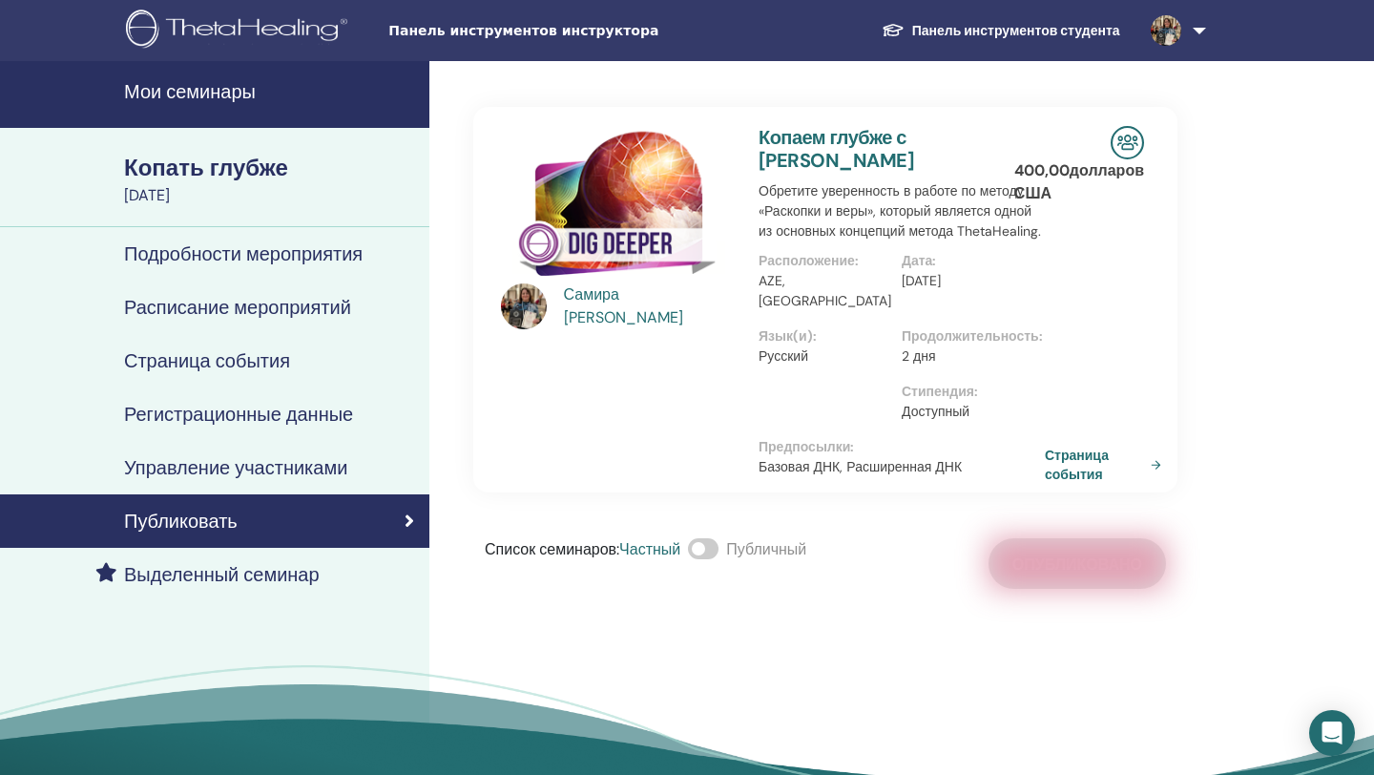
click at [1080, 554] on div "Список семинаров : Частный Публичный Опубликовано" at bounding box center [825, 563] width 704 height 51
click at [1241, 354] on div "Самира Ахундова Копаем глубже с Самирой Ахундовой Обретите уверенность в работе…" at bounding box center [887, 458] width 916 height 795
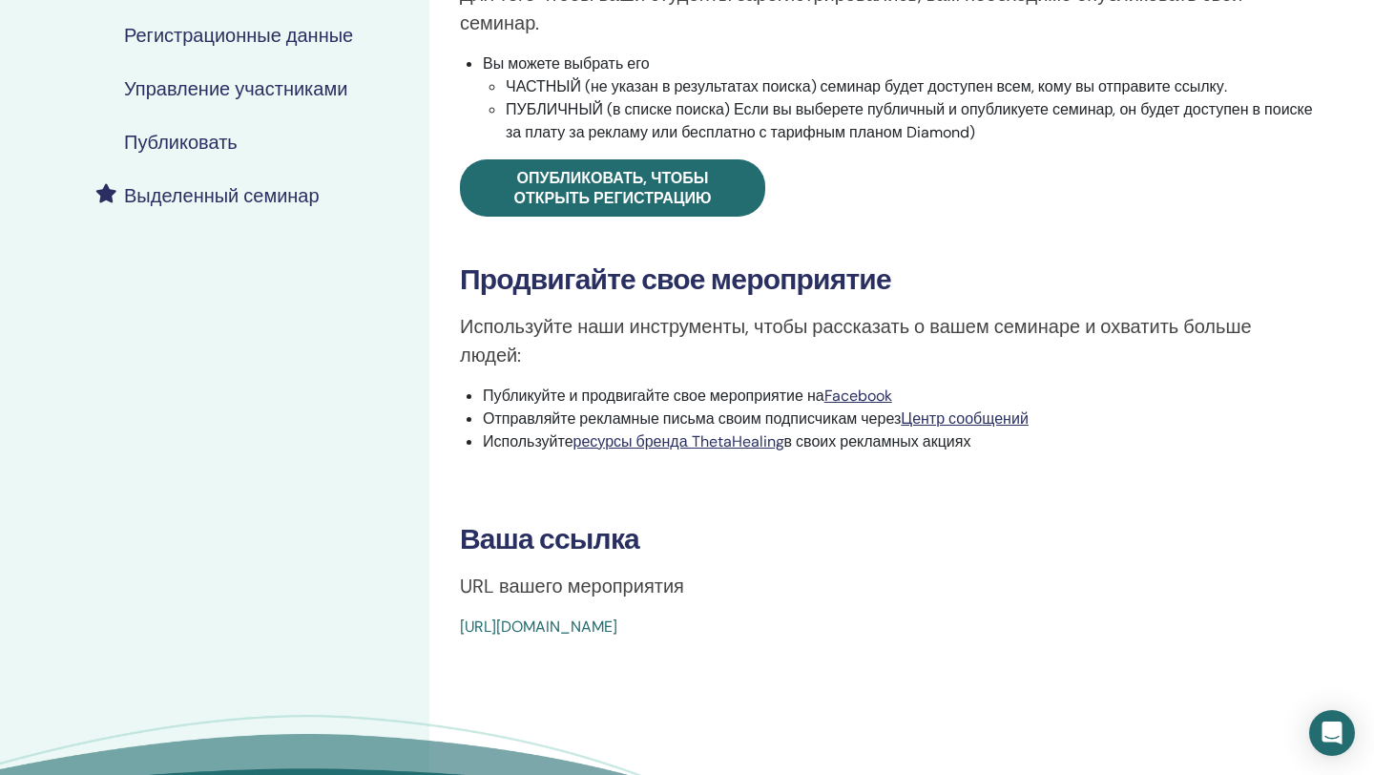
scroll to position [385, 0]
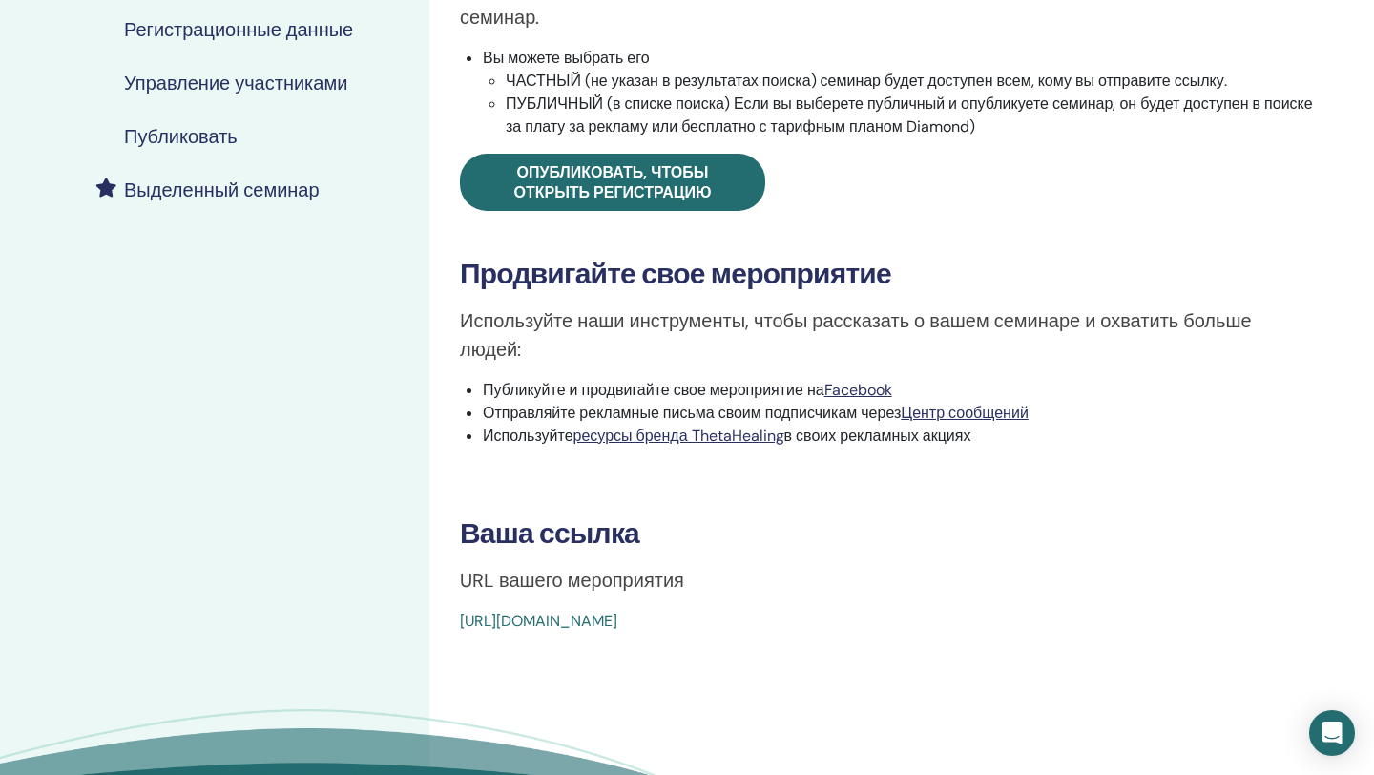
drag, startPoint x: 459, startPoint y: 617, endPoint x: 577, endPoint y: 607, distance: 118.8
click at [577, 610] on div "https://www.thetahealing.com/seminar-378529-details.html" at bounding box center [816, 621] width 713 height 23
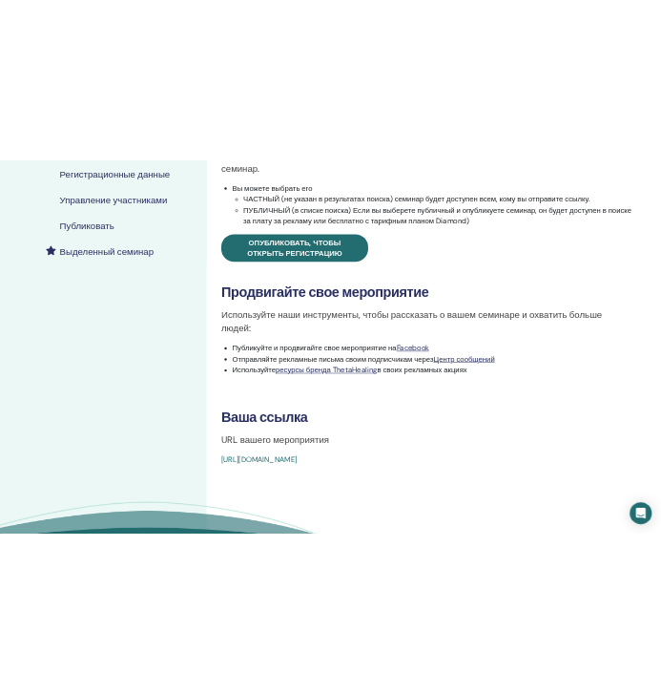
scroll to position [0, 0]
